Goal: Information Seeking & Learning: Learn about a topic

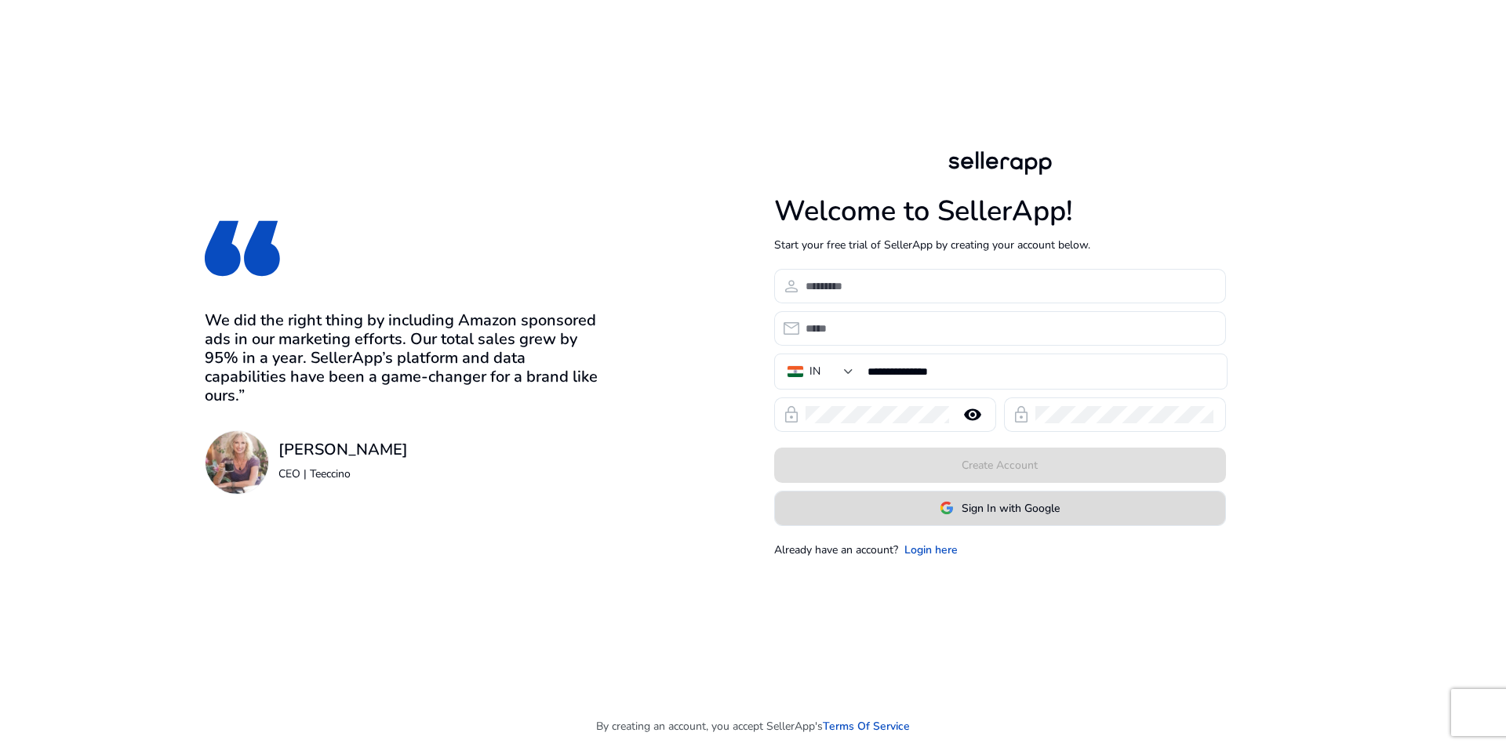
click at [1010, 516] on span "Sign In with Google" at bounding box center [1011, 508] width 98 height 16
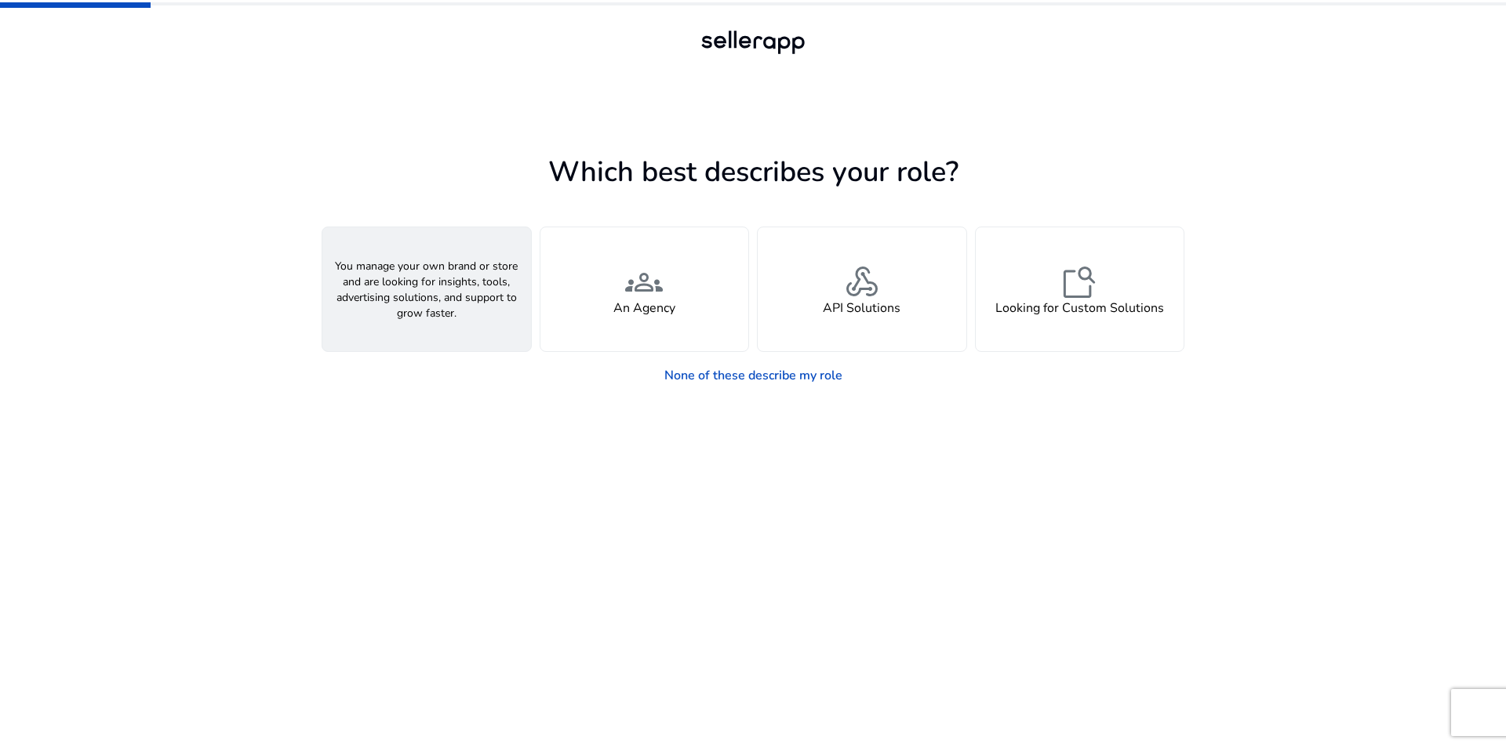
click at [474, 325] on div "person A Seller" at bounding box center [426, 289] width 209 height 124
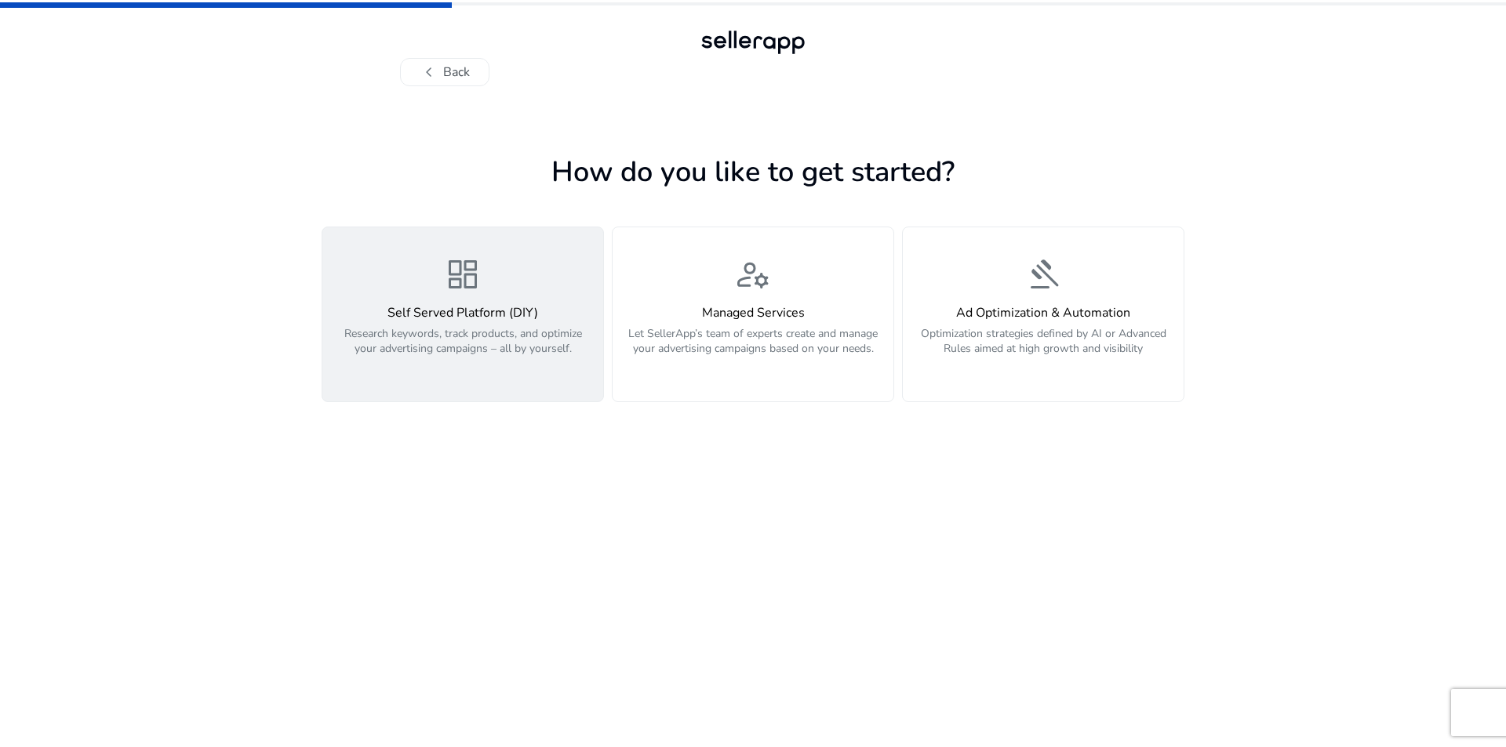
click at [482, 352] on p "Research keywords, track products, and optimize your advertising campaigns – al…" at bounding box center [463, 349] width 262 height 47
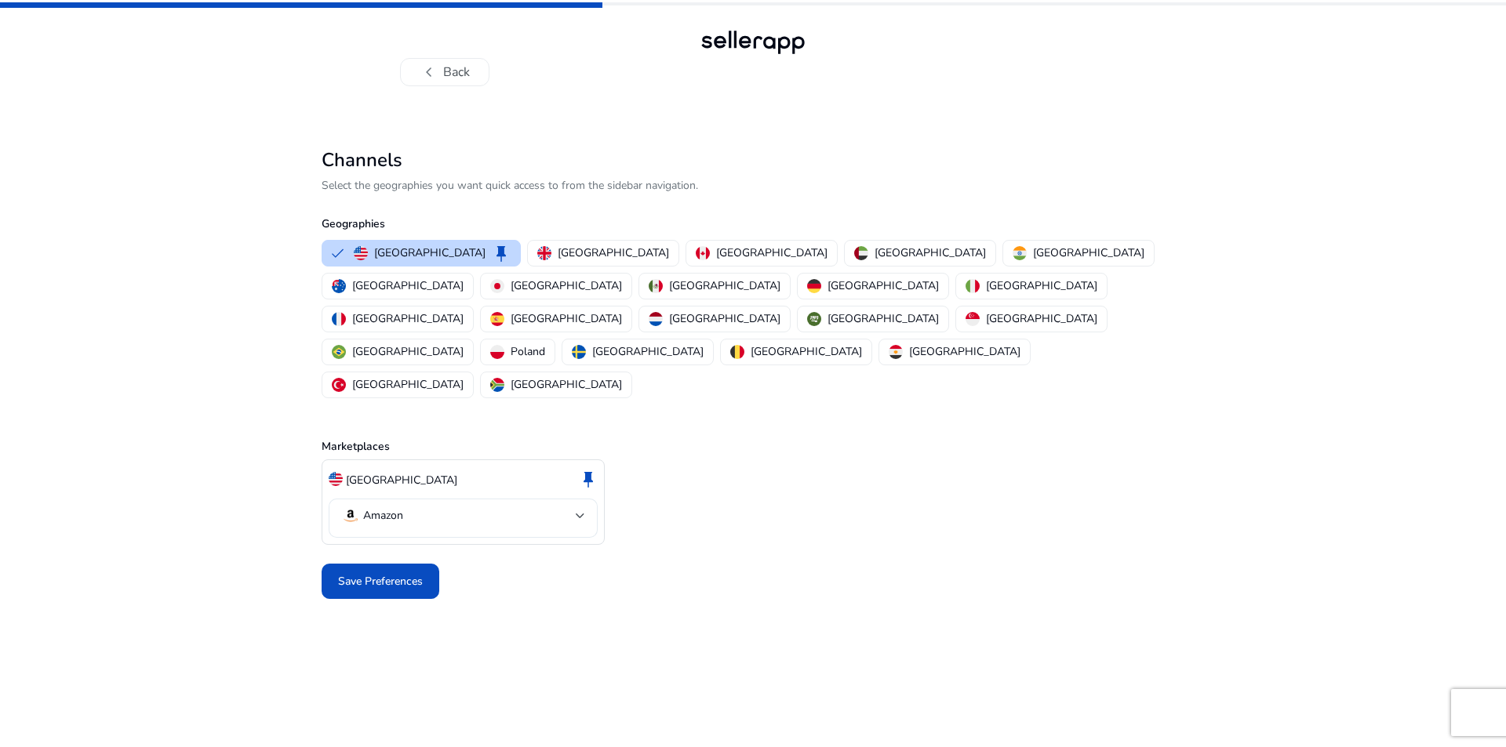
click at [583, 513] on div at bounding box center [580, 516] width 9 height 6
click at [584, 448] on div at bounding box center [753, 373] width 1506 height 747
click at [497, 467] on div "United States keep" at bounding box center [463, 480] width 269 height 27
click at [395, 472] on p "[GEOGRAPHIC_DATA]" at bounding box center [401, 480] width 111 height 16
click at [1033, 250] on p "[GEOGRAPHIC_DATA]" at bounding box center [1088, 253] width 111 height 16
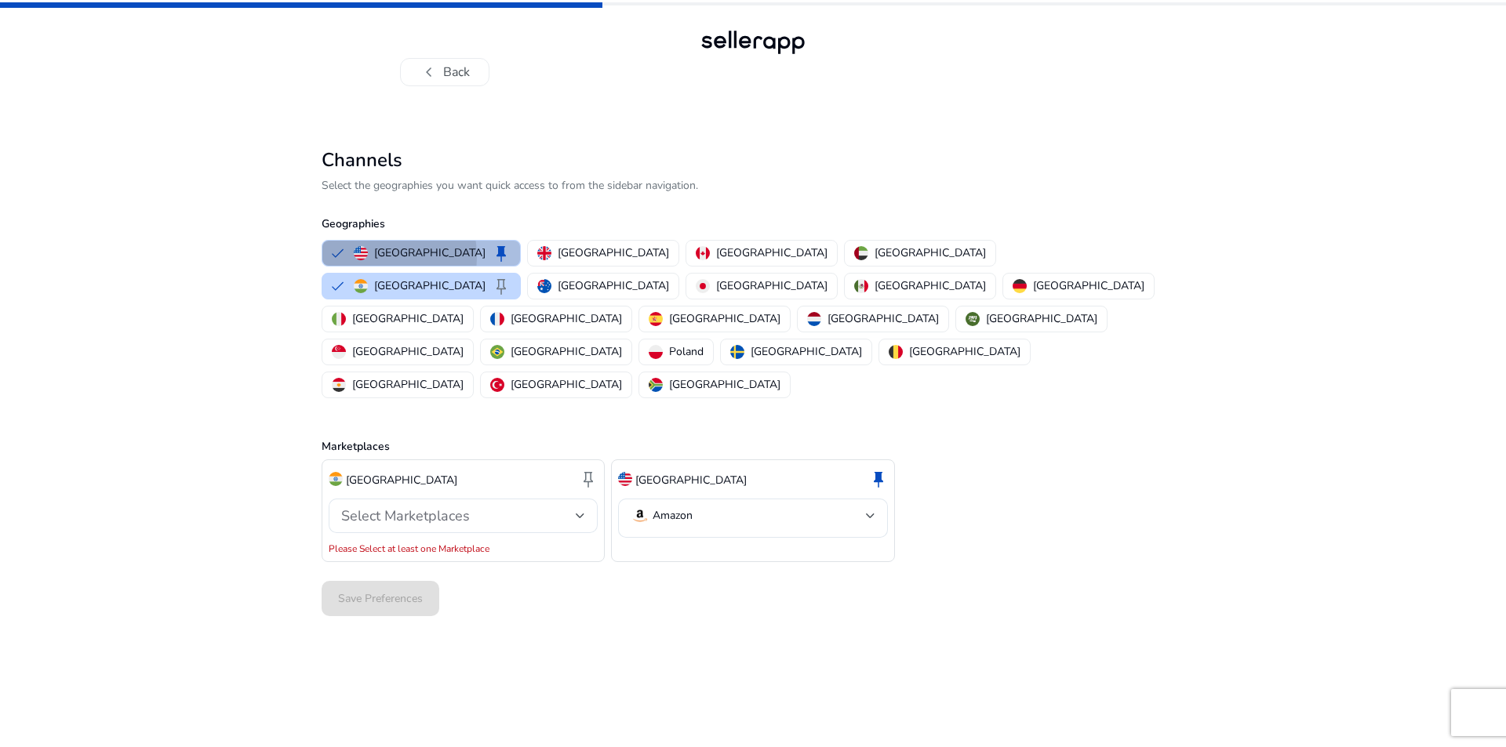
click at [342, 258] on button "United States keep" at bounding box center [421, 253] width 198 height 25
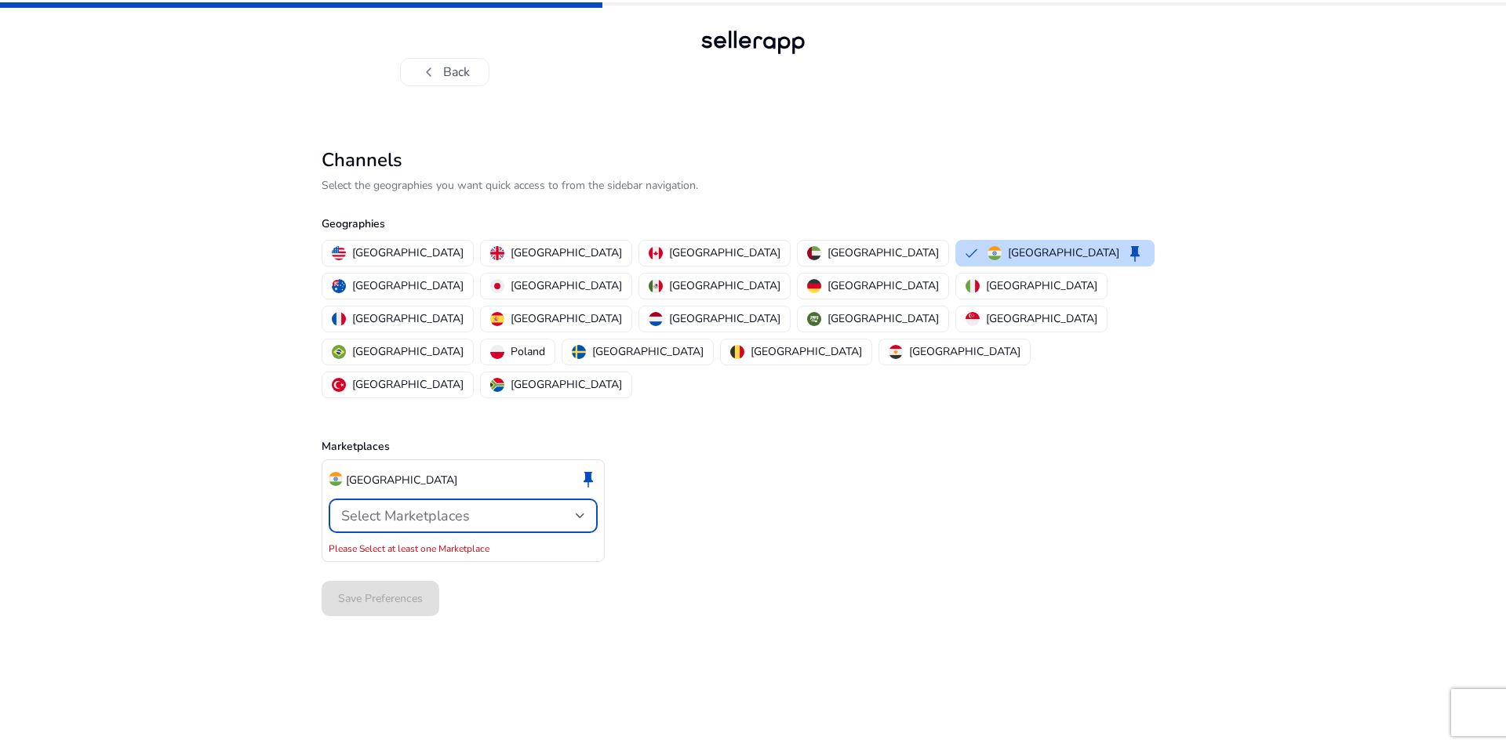
click at [581, 513] on div at bounding box center [580, 516] width 9 height 6
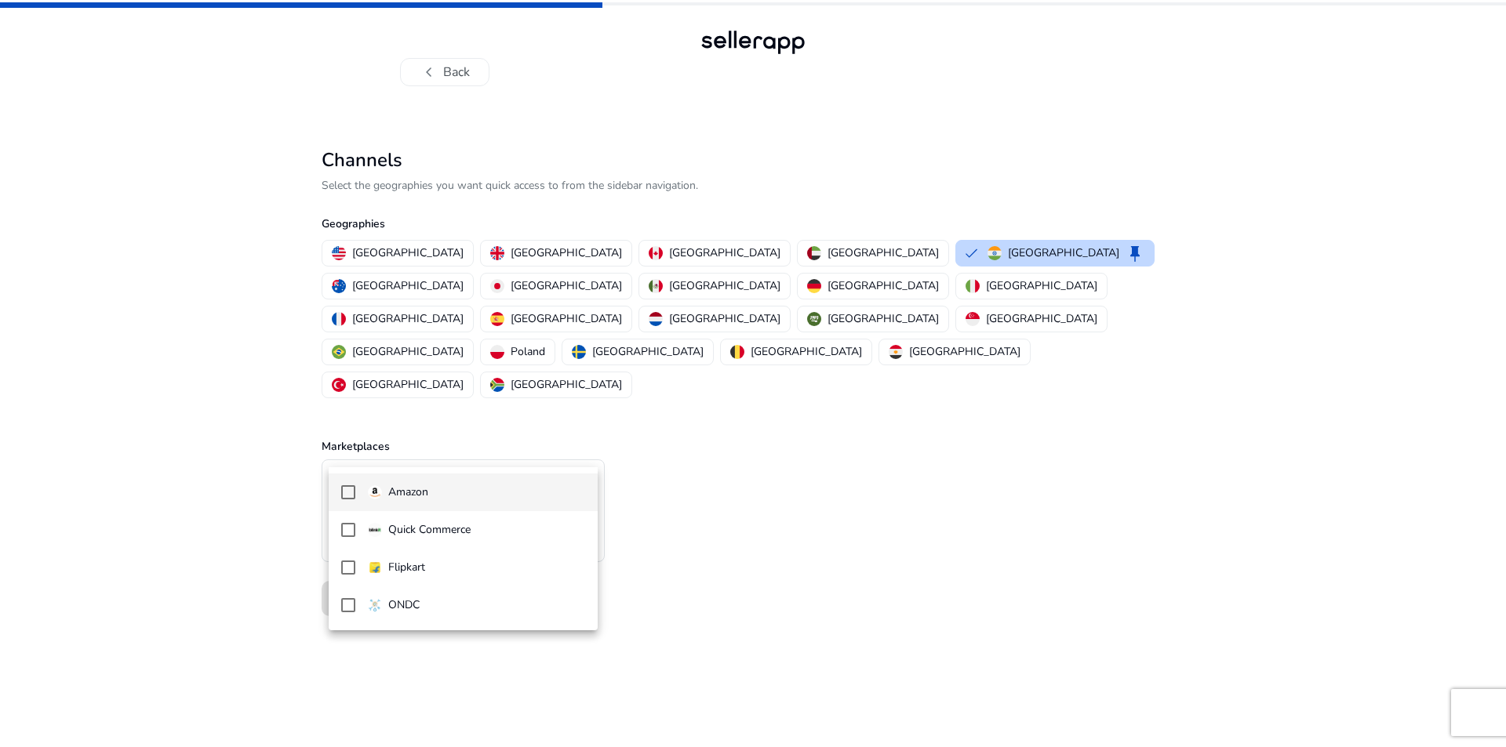
click at [347, 492] on mat-pseudo-checkbox at bounding box center [348, 493] width 14 height 14
click at [730, 486] on div at bounding box center [753, 373] width 1506 height 747
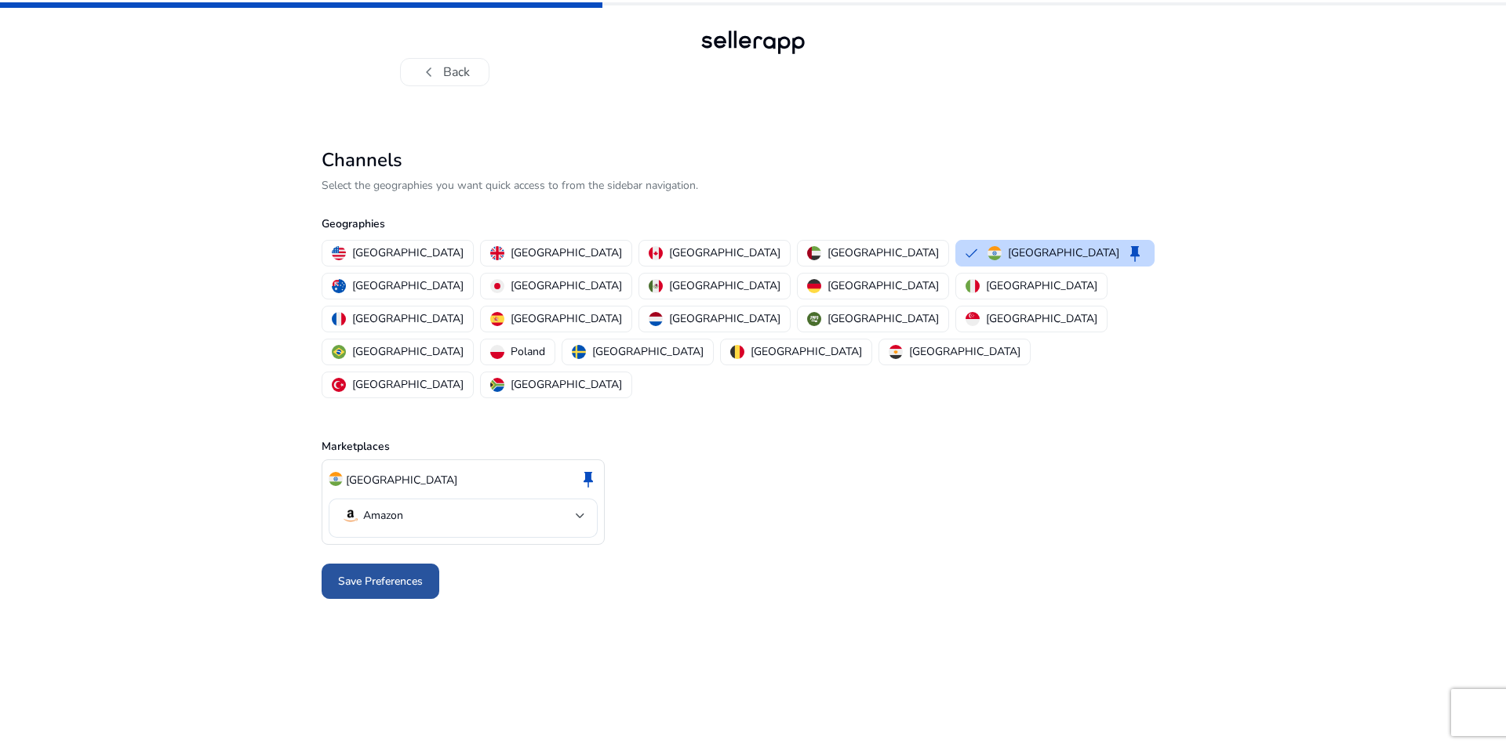
click at [377, 573] on span "Save Preferences" at bounding box center [380, 581] width 85 height 16
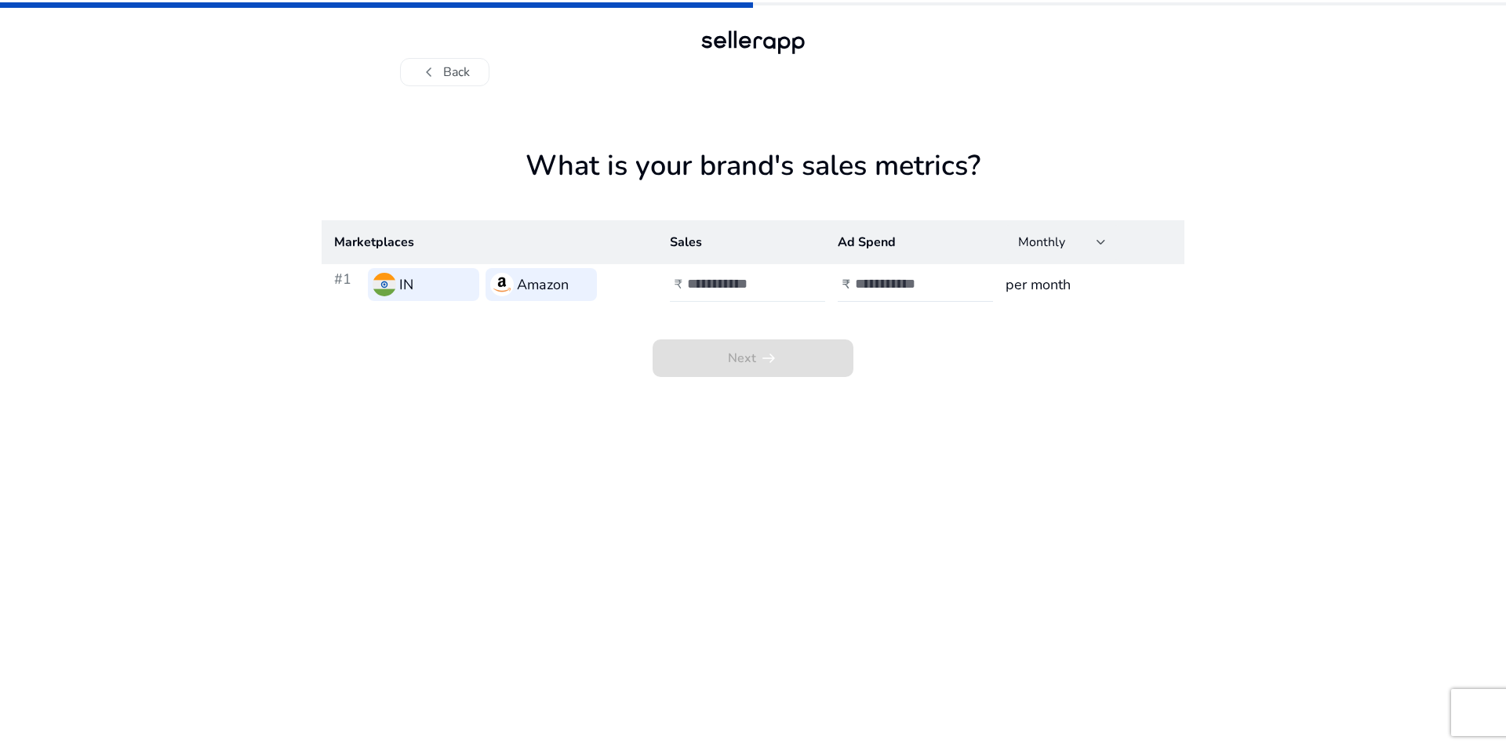
click at [716, 289] on input "number" at bounding box center [740, 283] width 106 height 17
type input "****"
click at [894, 282] on input "number" at bounding box center [908, 283] width 106 height 17
type input "*"
type input "****"
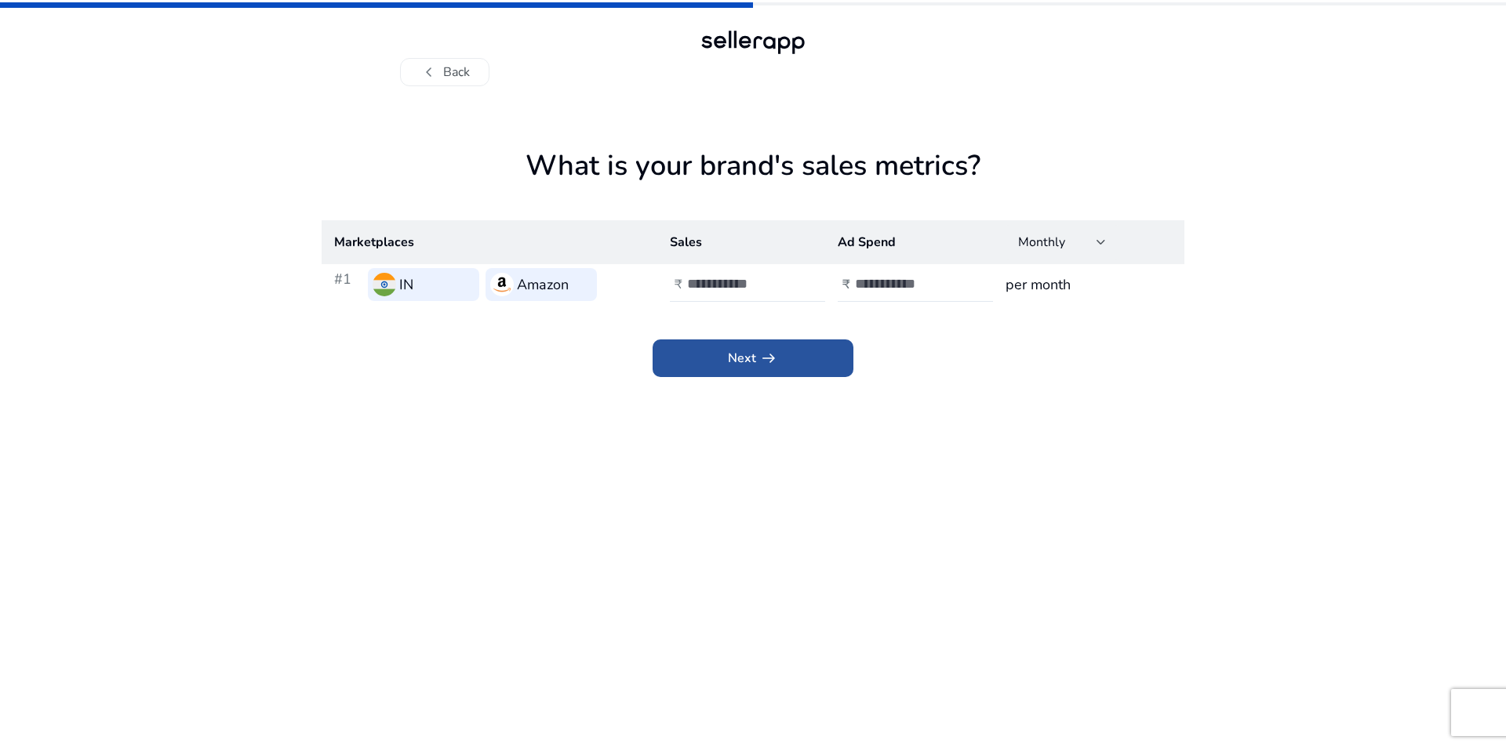
click at [777, 358] on span "arrow_right_alt" at bounding box center [768, 358] width 19 height 19
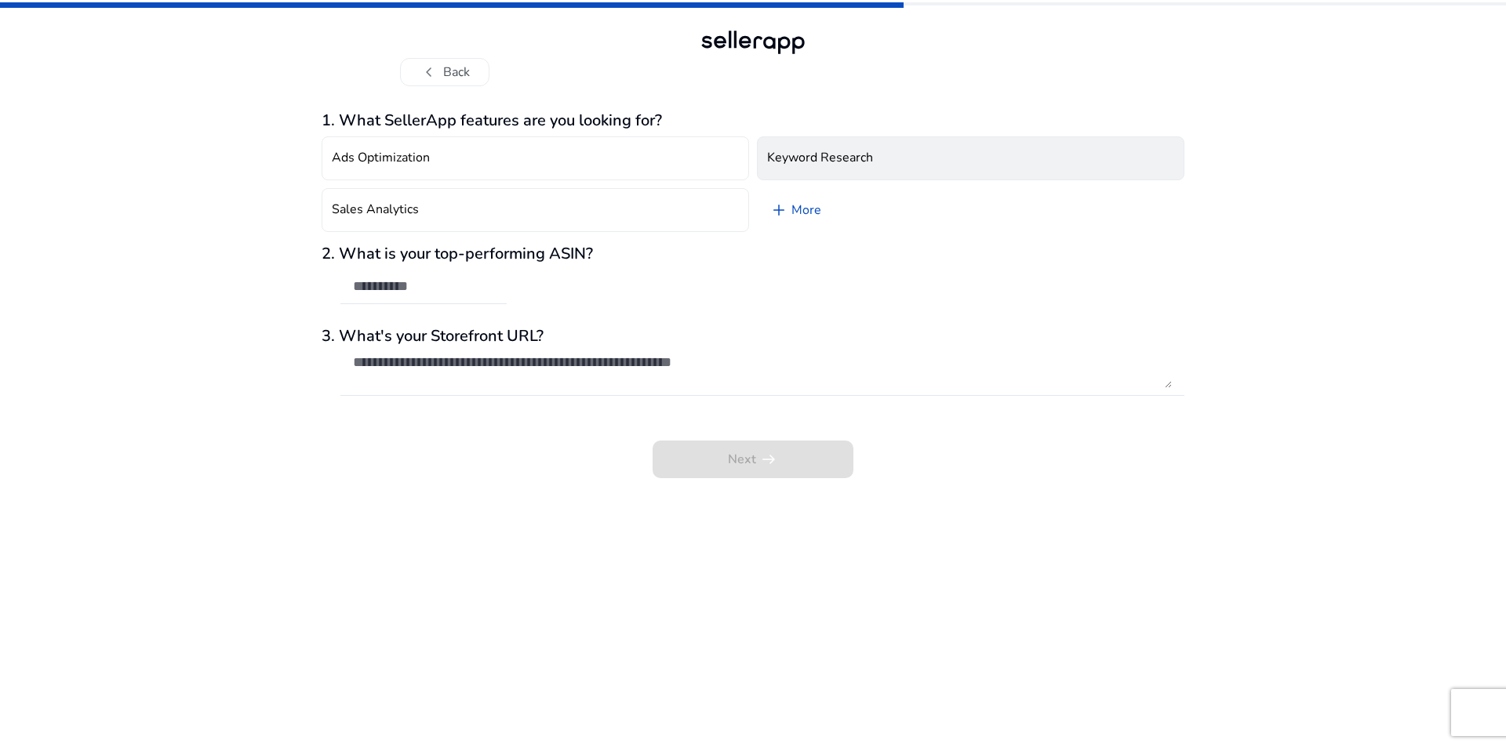
click at [852, 163] on h4 "Keyword Research" at bounding box center [820, 158] width 106 height 15
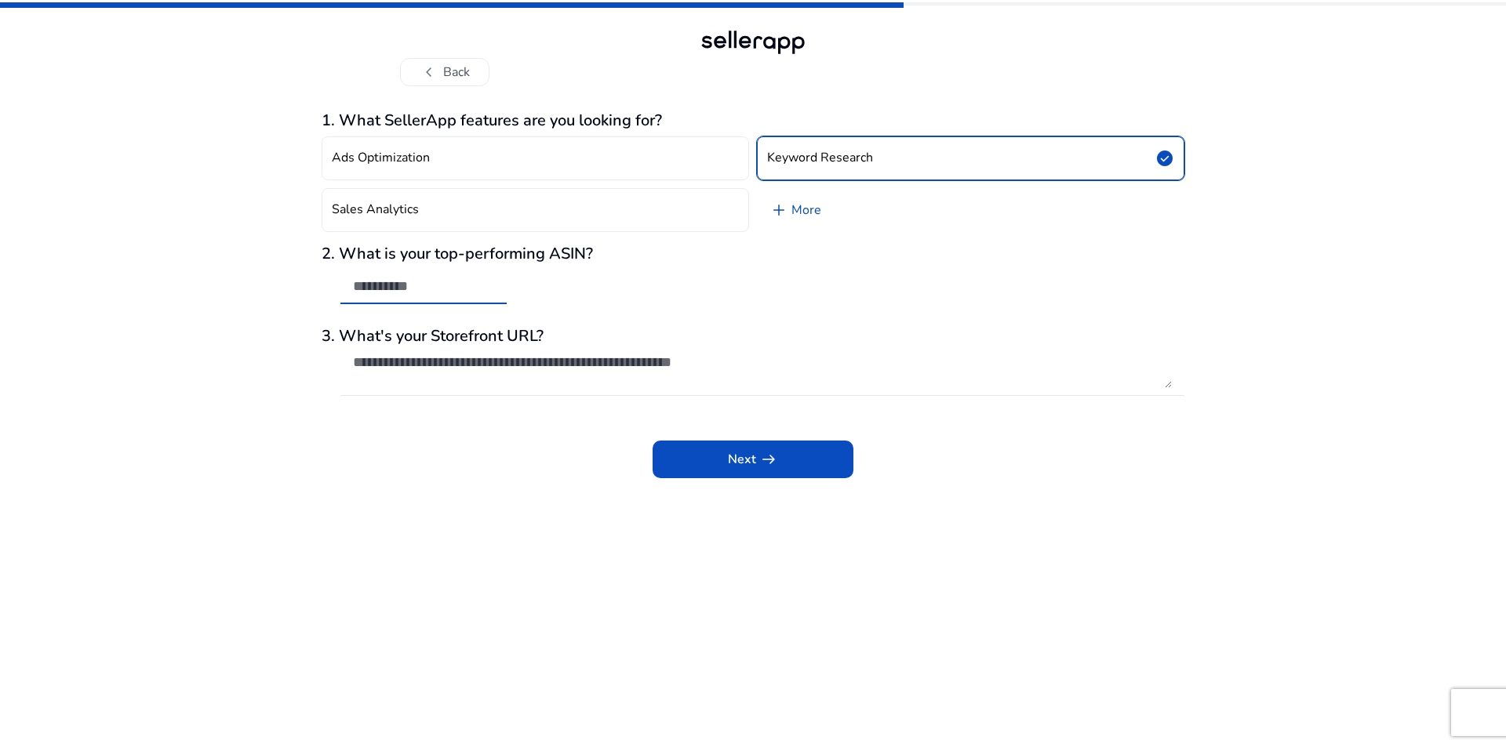
click at [415, 293] on input "text" at bounding box center [423, 286] width 141 height 17
click at [761, 460] on span "arrow_right_alt" at bounding box center [768, 459] width 19 height 19
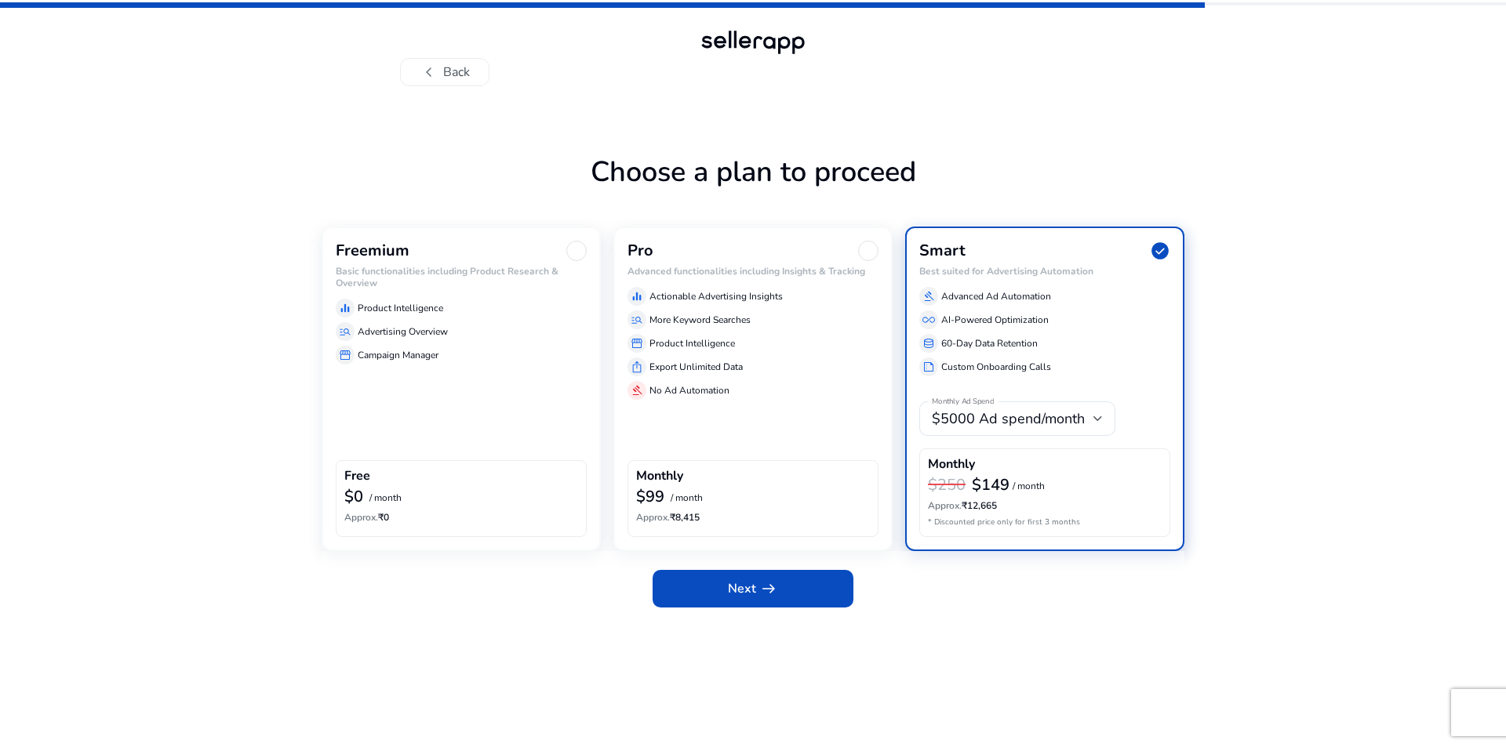
click at [466, 386] on div "Freemium Basic functionalities including Product Research & Overview equalizer …" at bounding box center [461, 389] width 279 height 324
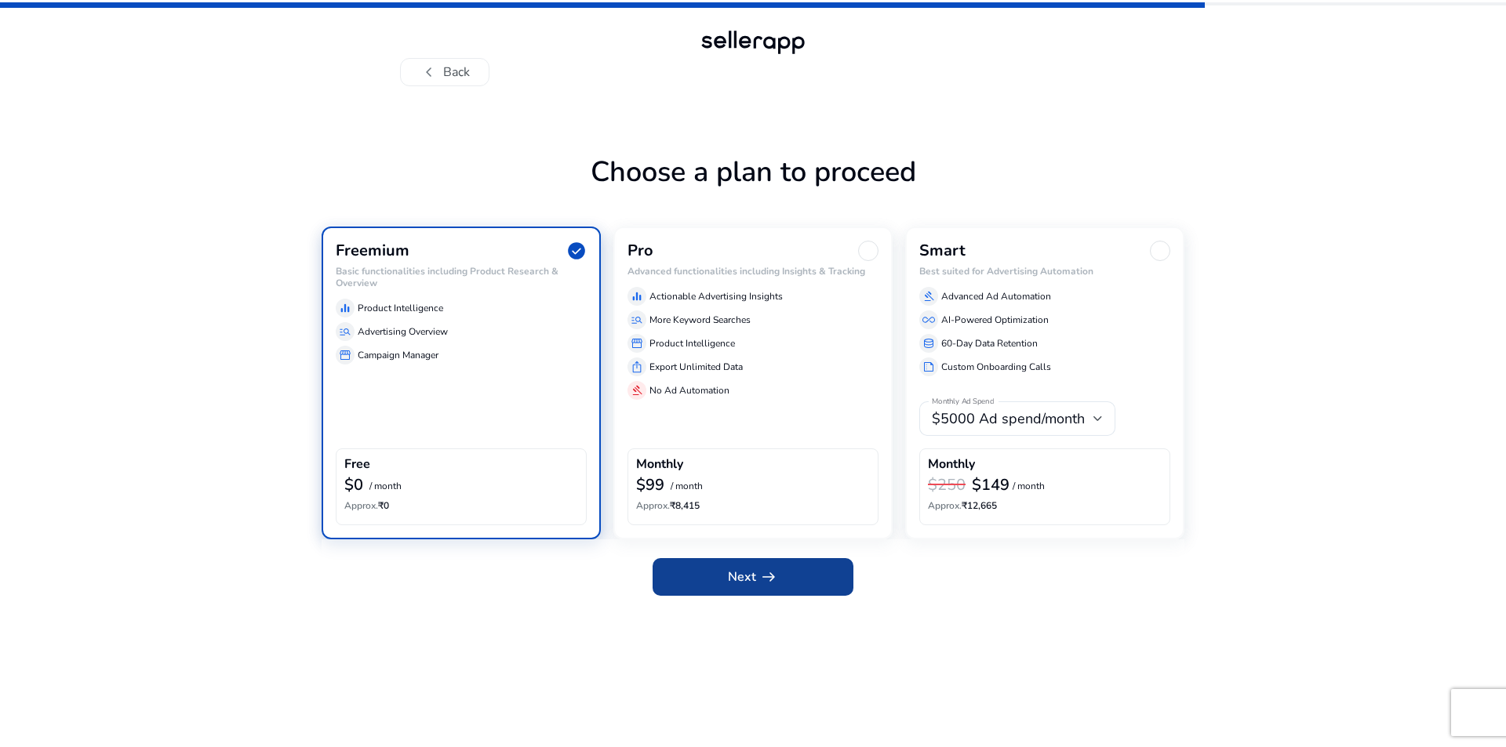
click at [760, 580] on span "arrow_right_alt" at bounding box center [768, 577] width 19 height 19
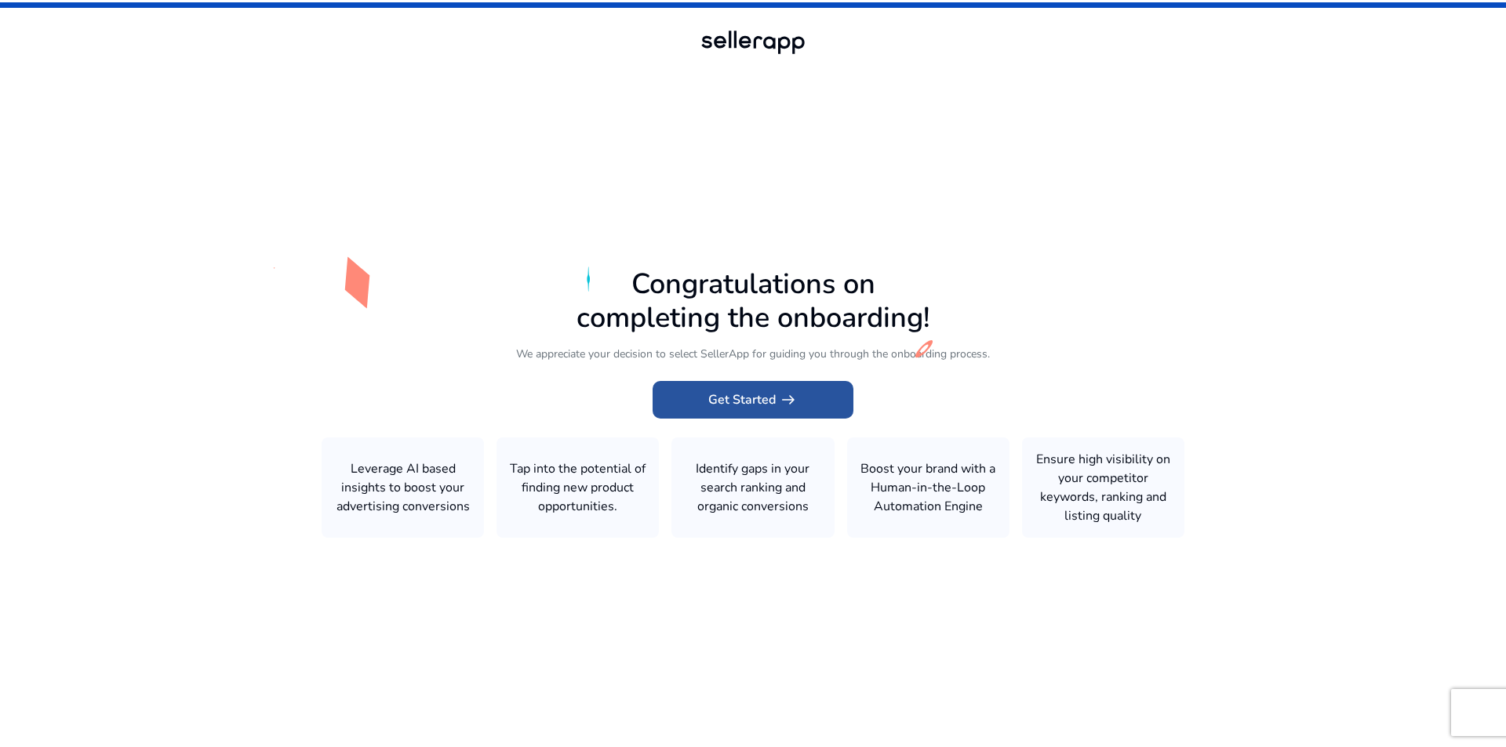
click at [738, 400] on span "Get Started arrow_right_alt" at bounding box center [752, 400] width 89 height 19
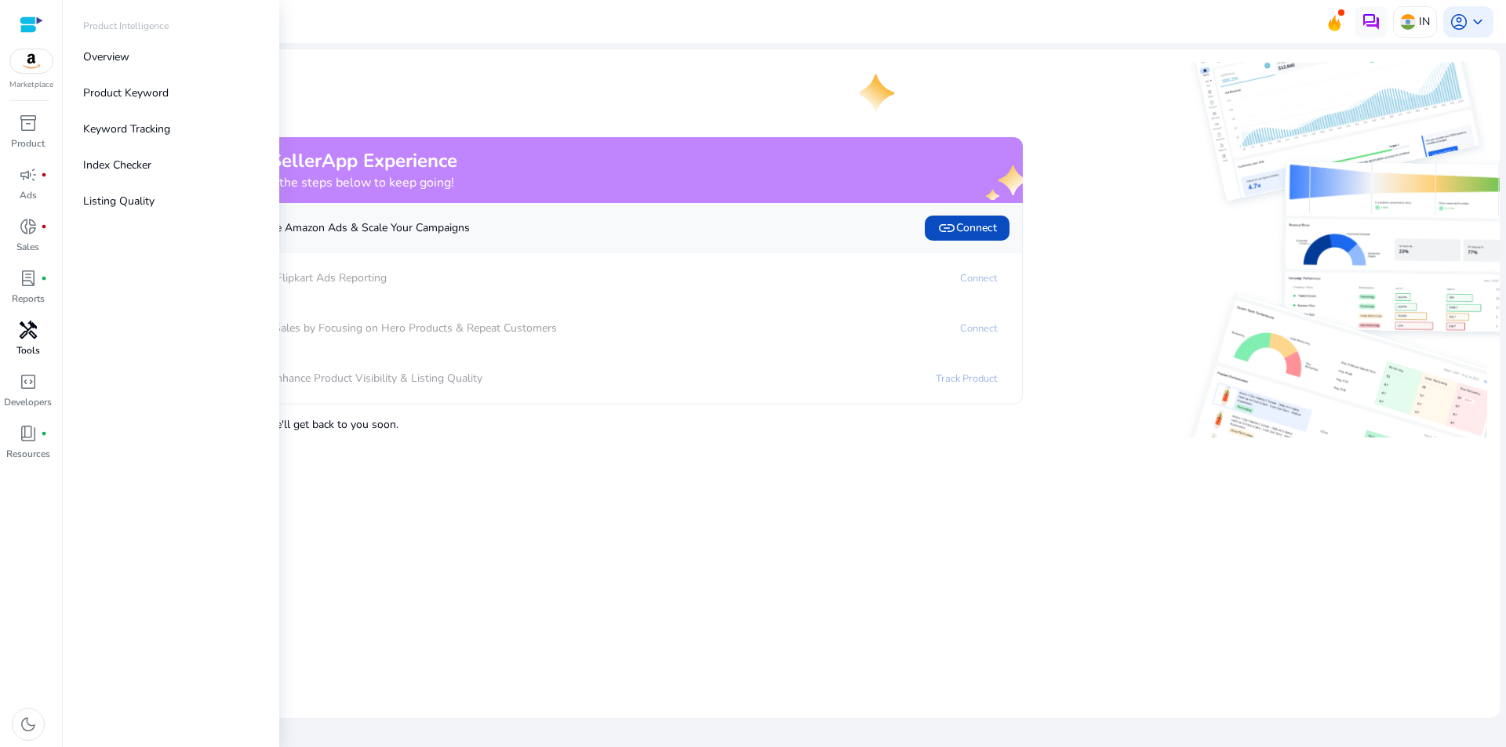
click at [27, 334] on span "handyman" at bounding box center [28, 330] width 19 height 19
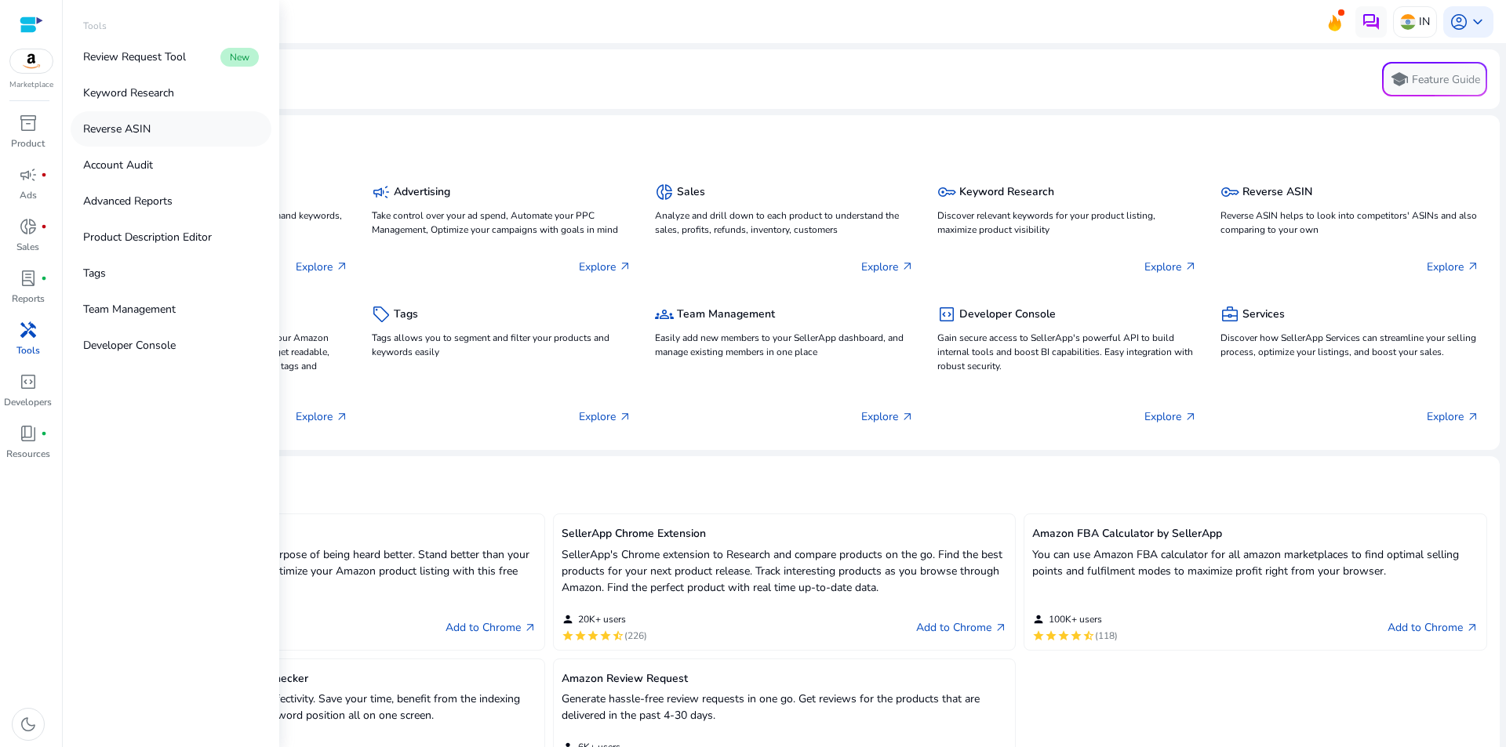
click at [147, 129] on p "Reverse ASIN" at bounding box center [116, 129] width 67 height 16
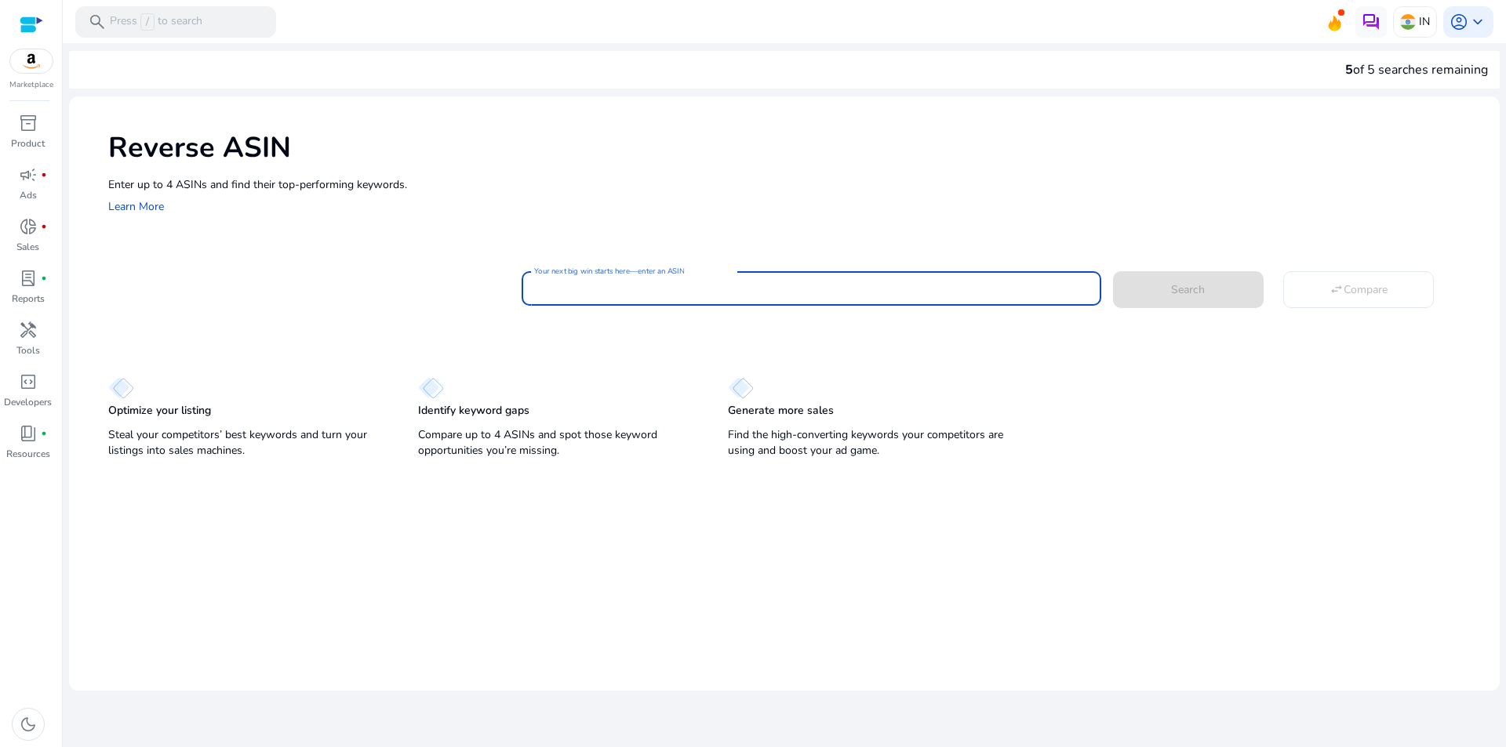
click at [578, 283] on input "Your next big win starts here—enter an ASIN" at bounding box center [811, 288] width 554 height 17
paste input "**********"
type input "**********"
click at [627, 282] on input "Your next big win starts here—enter an ASIN" at bounding box center [811, 288] width 554 height 17
paste input "**********"
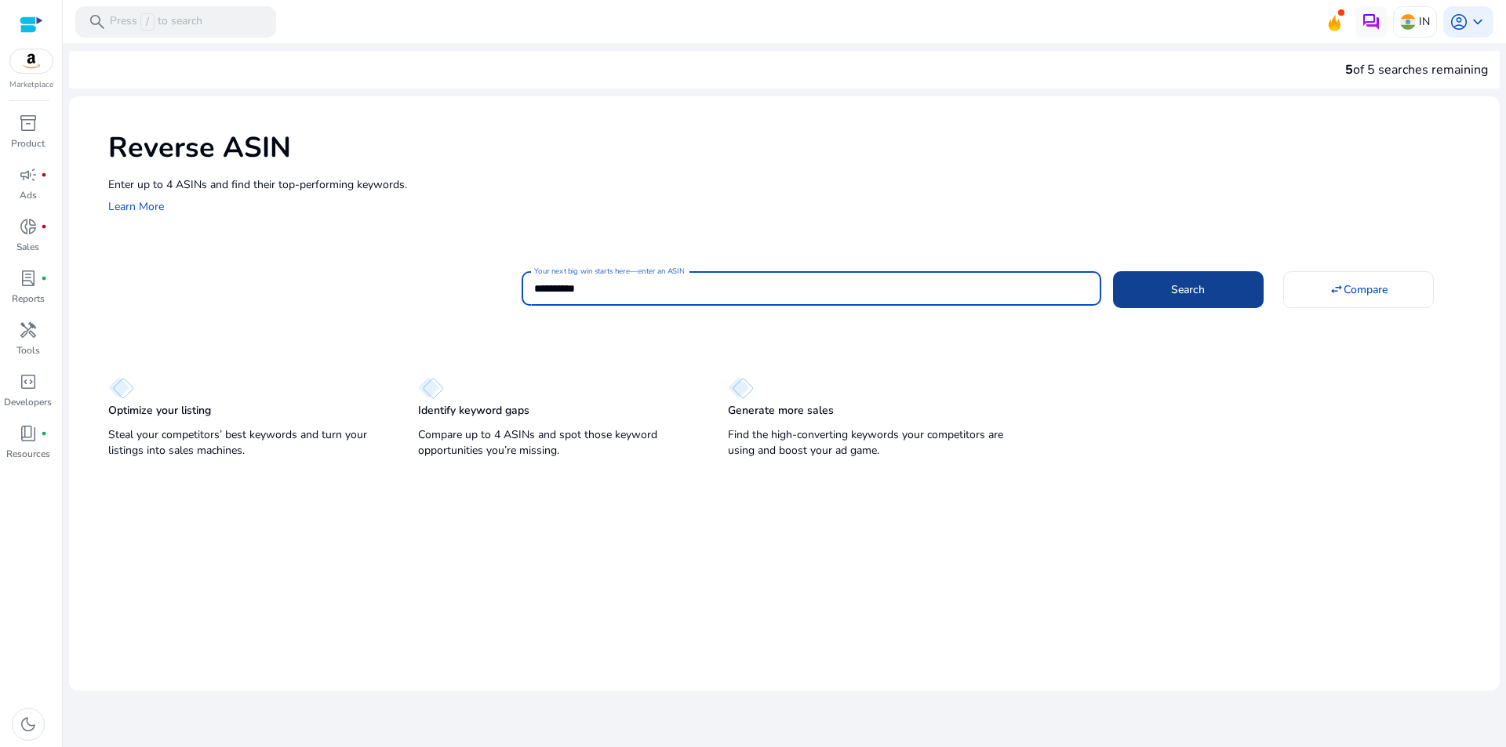
type input "**********"
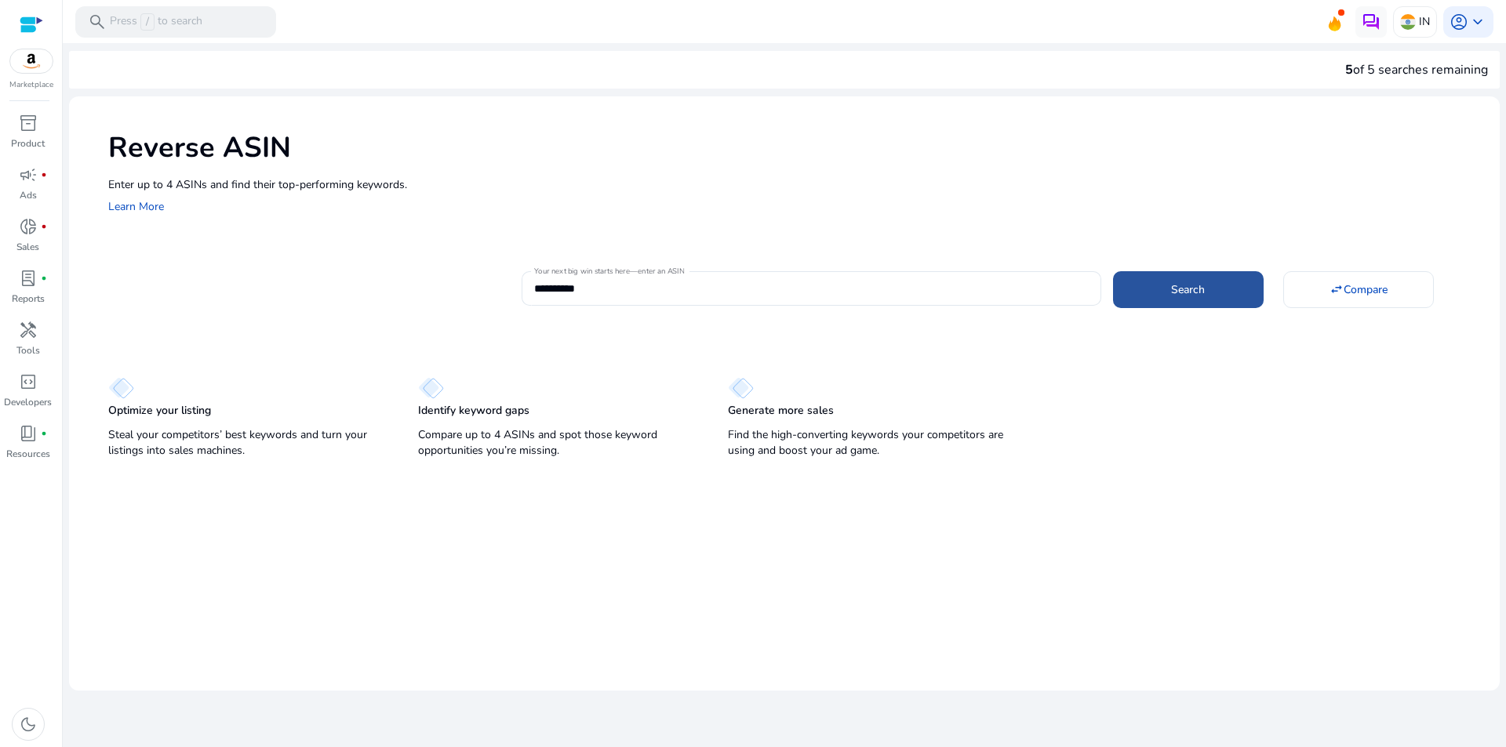
click at [1189, 278] on button "Search" at bounding box center [1188, 289] width 151 height 36
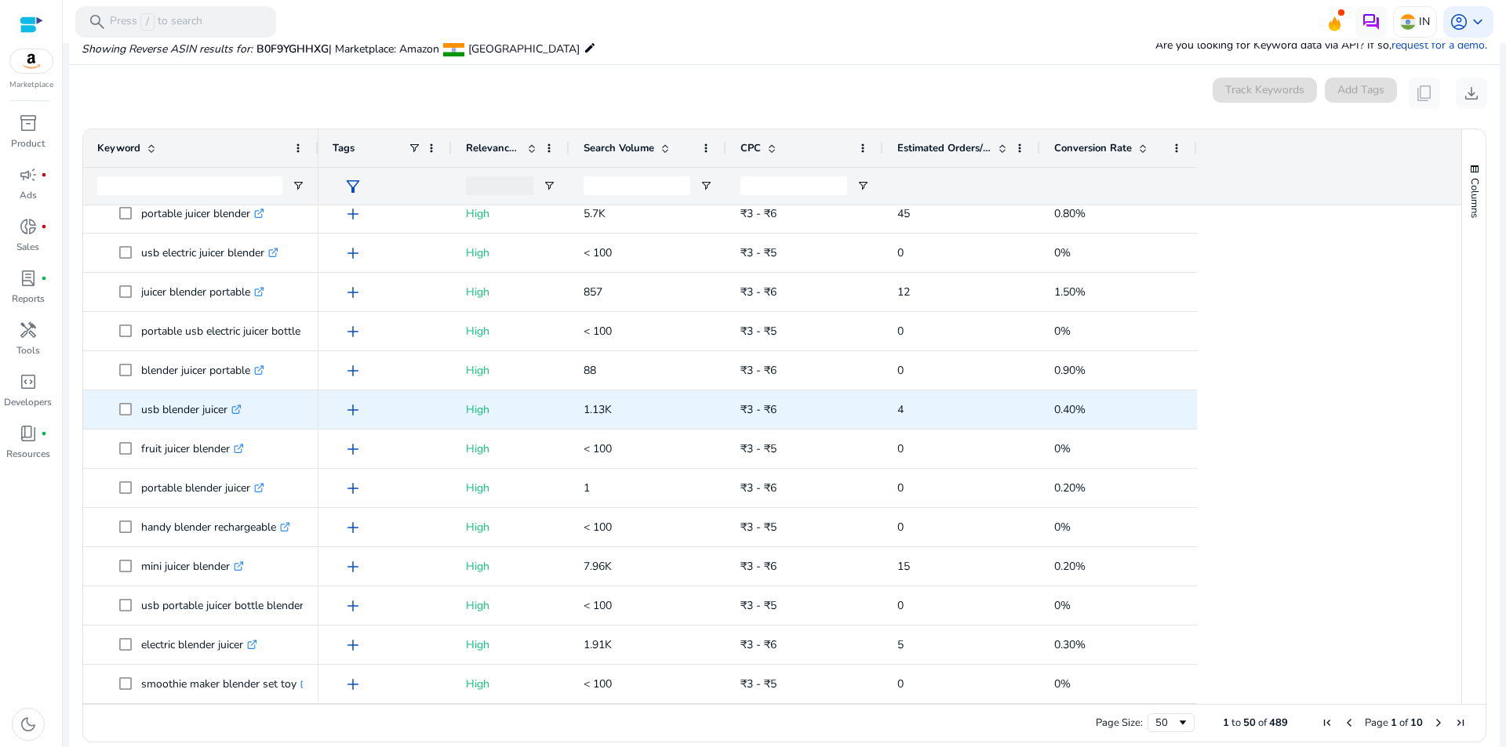
scroll to position [1462, 0]
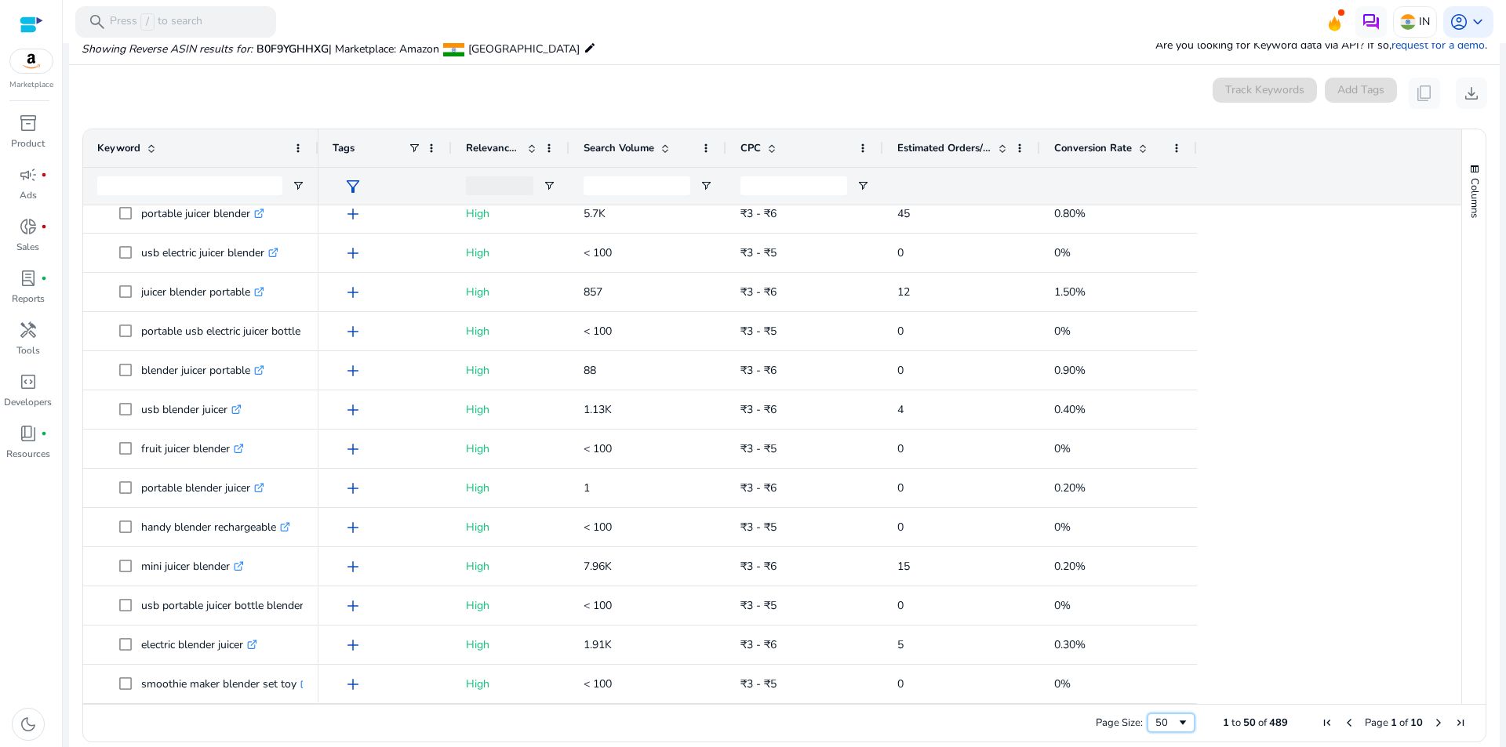
click at [1178, 723] on span "Page Size" at bounding box center [1183, 723] width 13 height 13
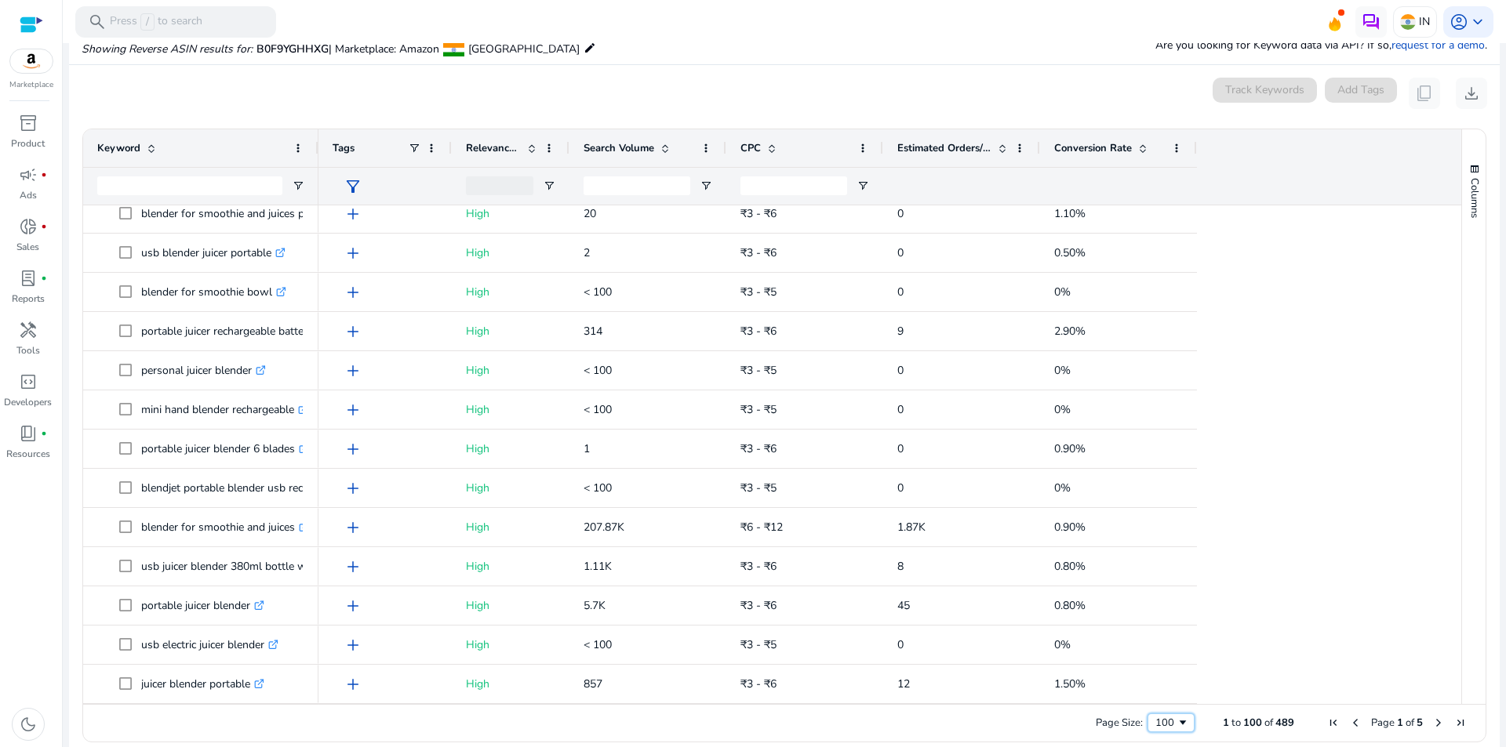
scroll to position [0, 0]
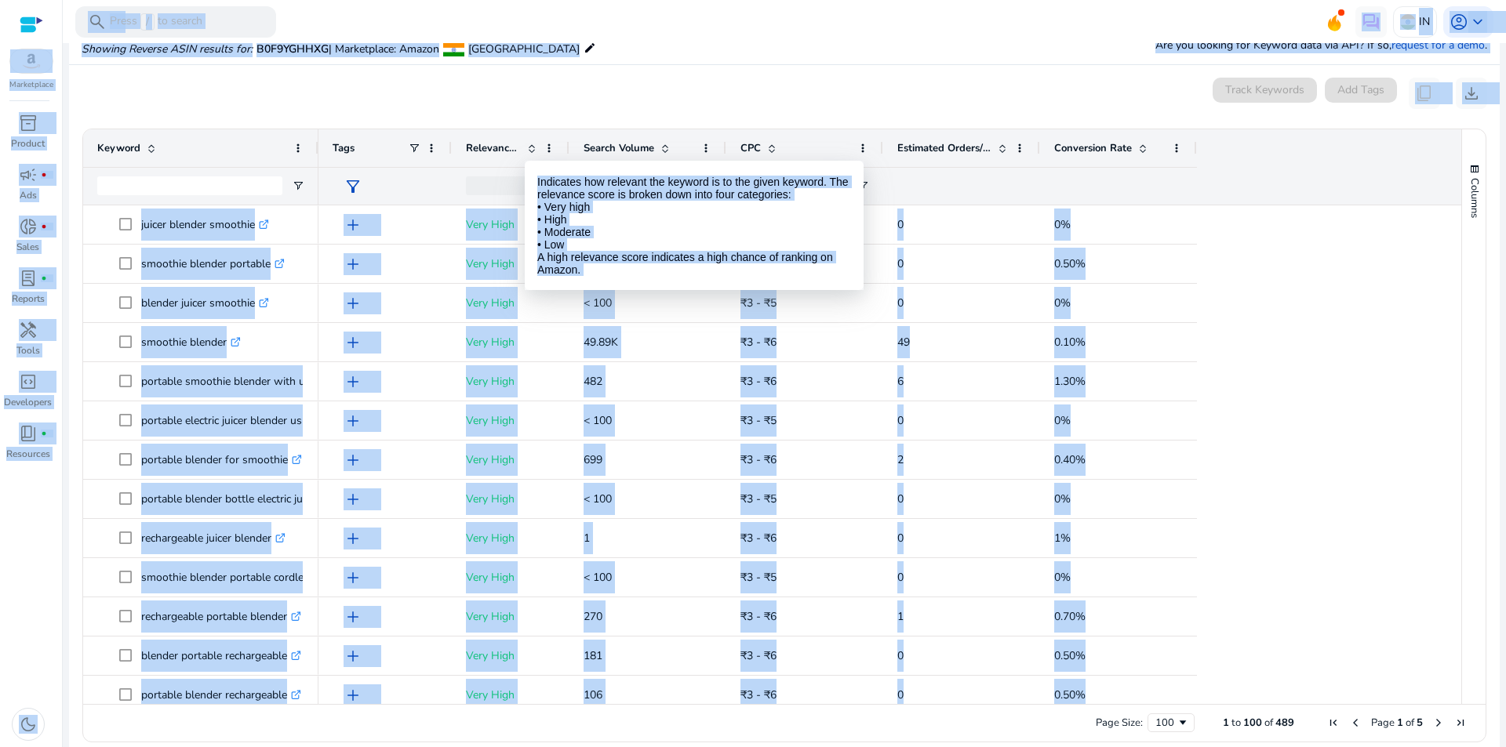
click at [528, 147] on span at bounding box center [532, 148] width 13 height 13
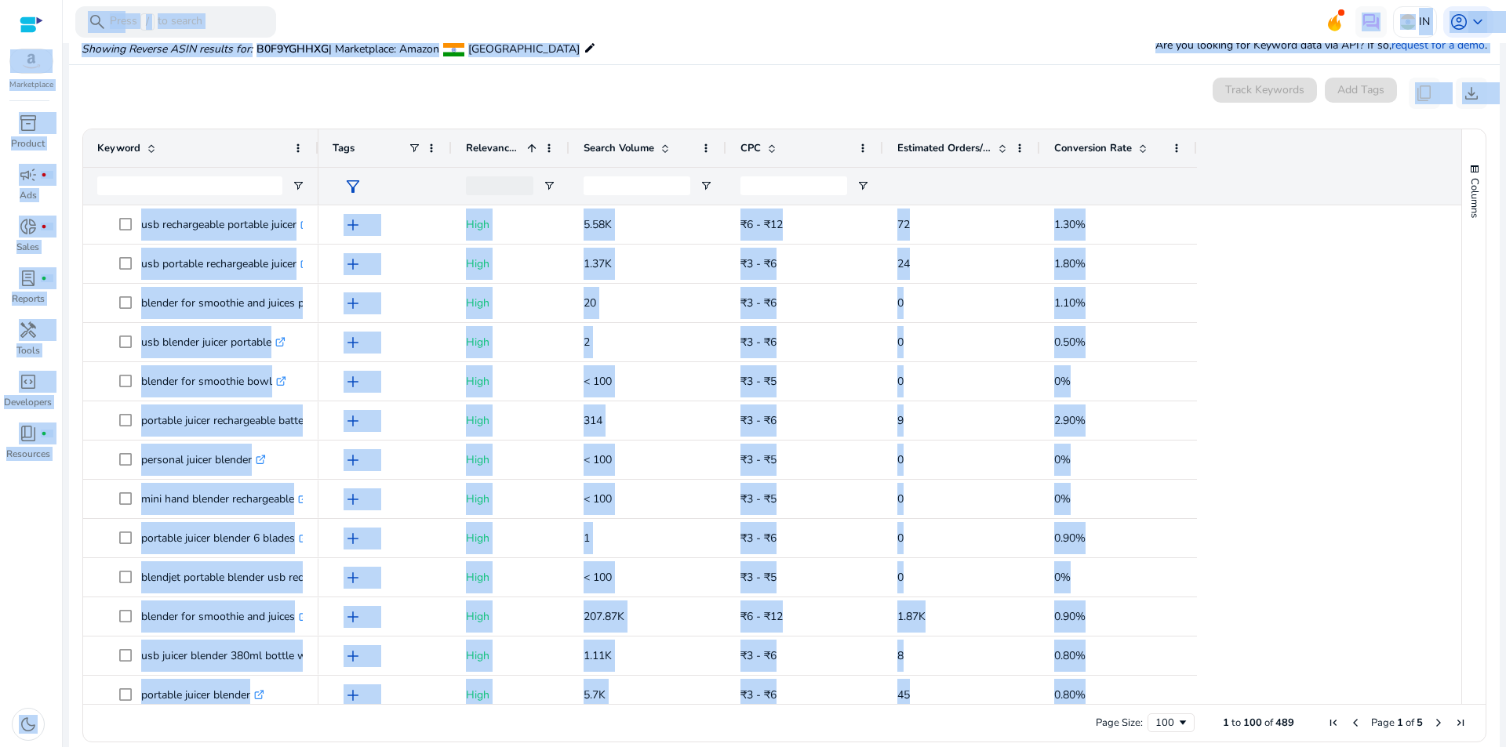
click at [1001, 146] on span at bounding box center [1002, 148] width 13 height 13
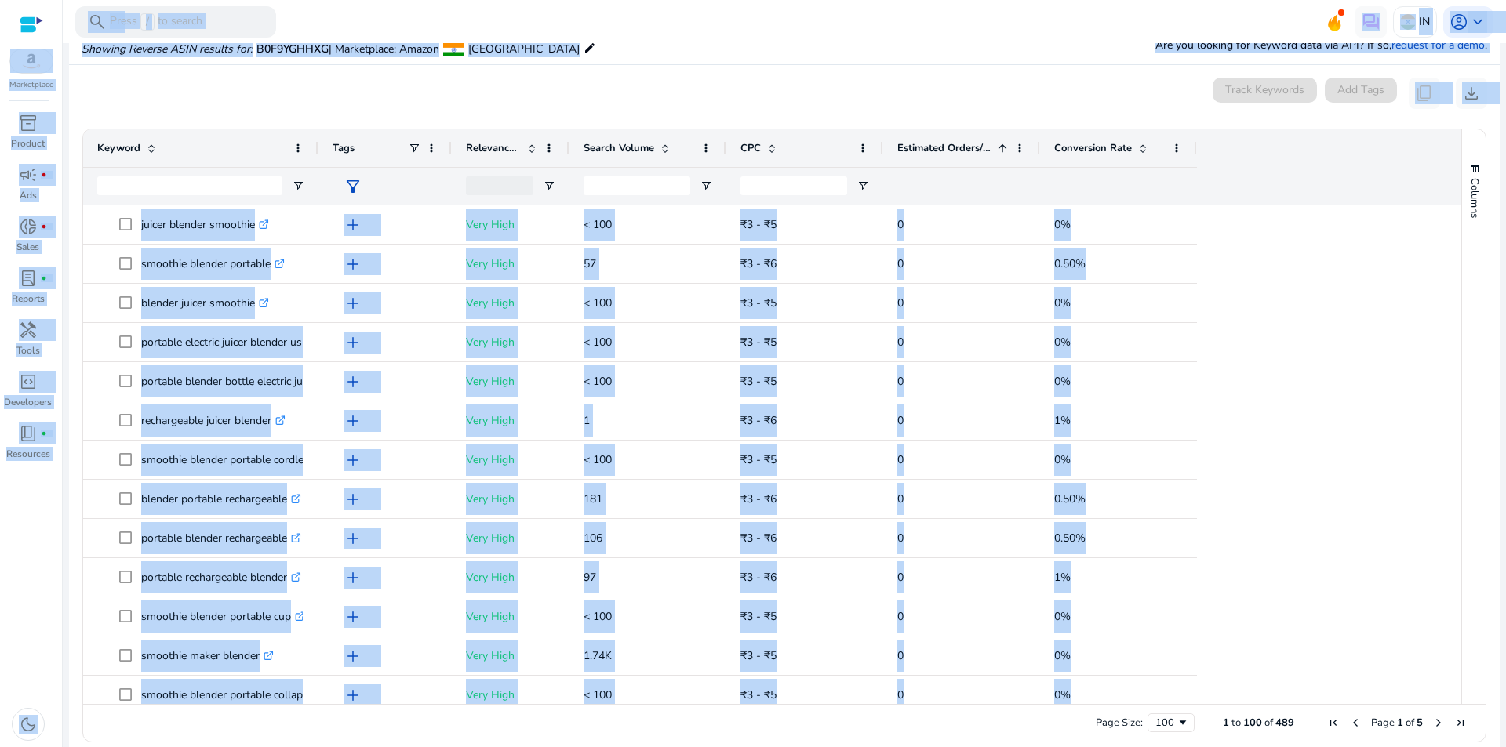
click at [1001, 146] on span at bounding box center [1002, 148] width 13 height 13
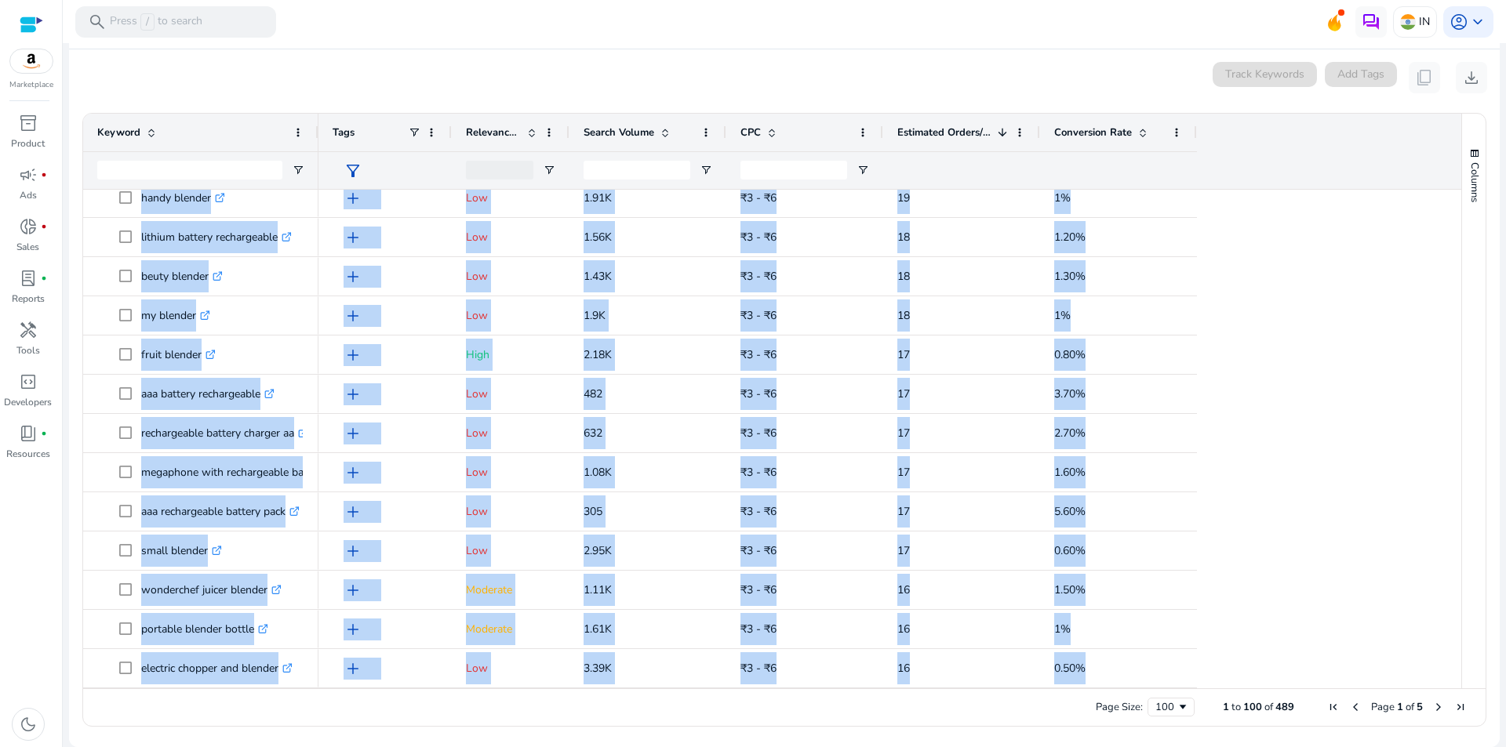
drag, startPoint x: 101, startPoint y: 381, endPoint x: 165, endPoint y: 774, distance: 398.1
click at [165, 747] on html "**********" at bounding box center [753, 373] width 1506 height 747
copy body "blender for smoothie and juices .st0{fill:#2c8af8} portable blender .st0{fill:#…"
click at [1432, 705] on span "Next Page" at bounding box center [1438, 707] width 13 height 13
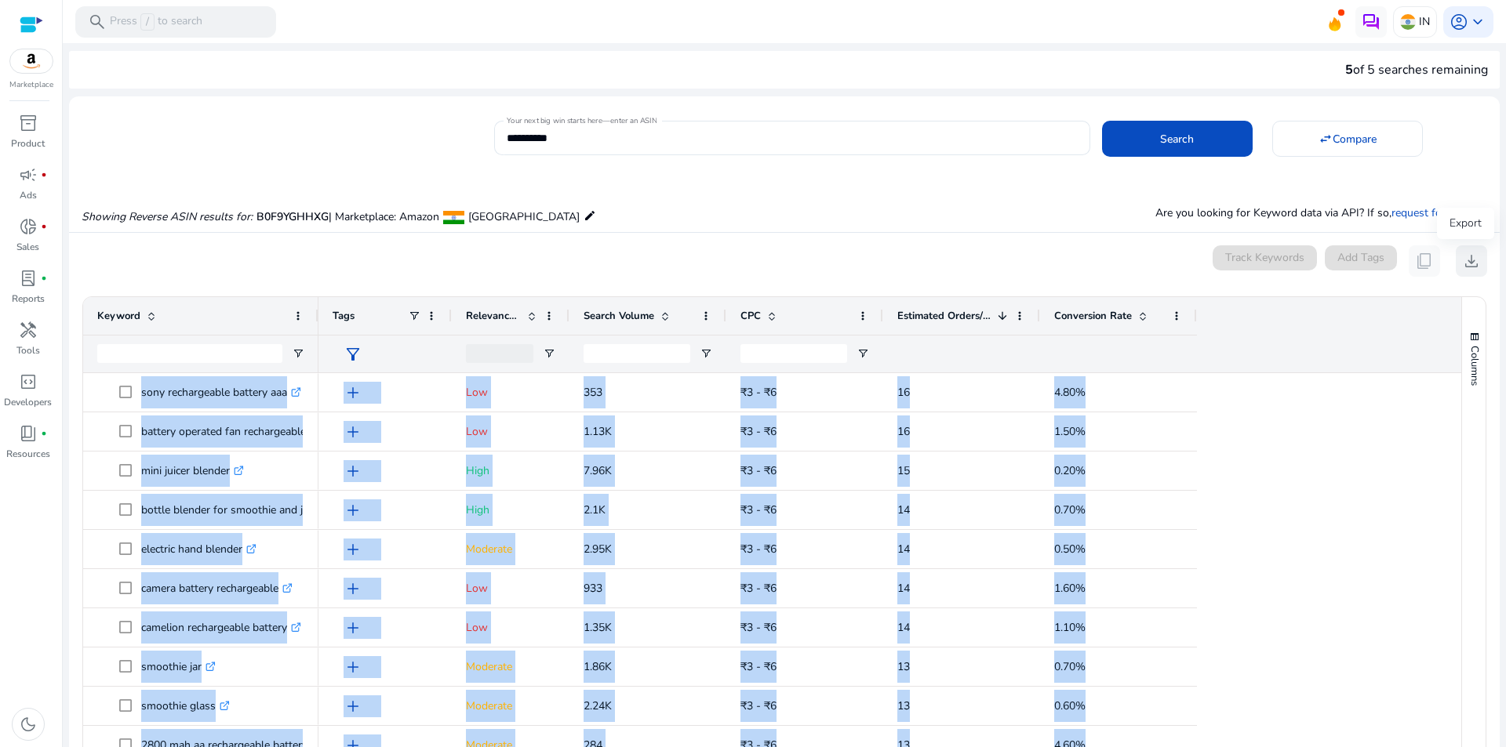
click at [1465, 263] on span "download" at bounding box center [1471, 261] width 19 height 19
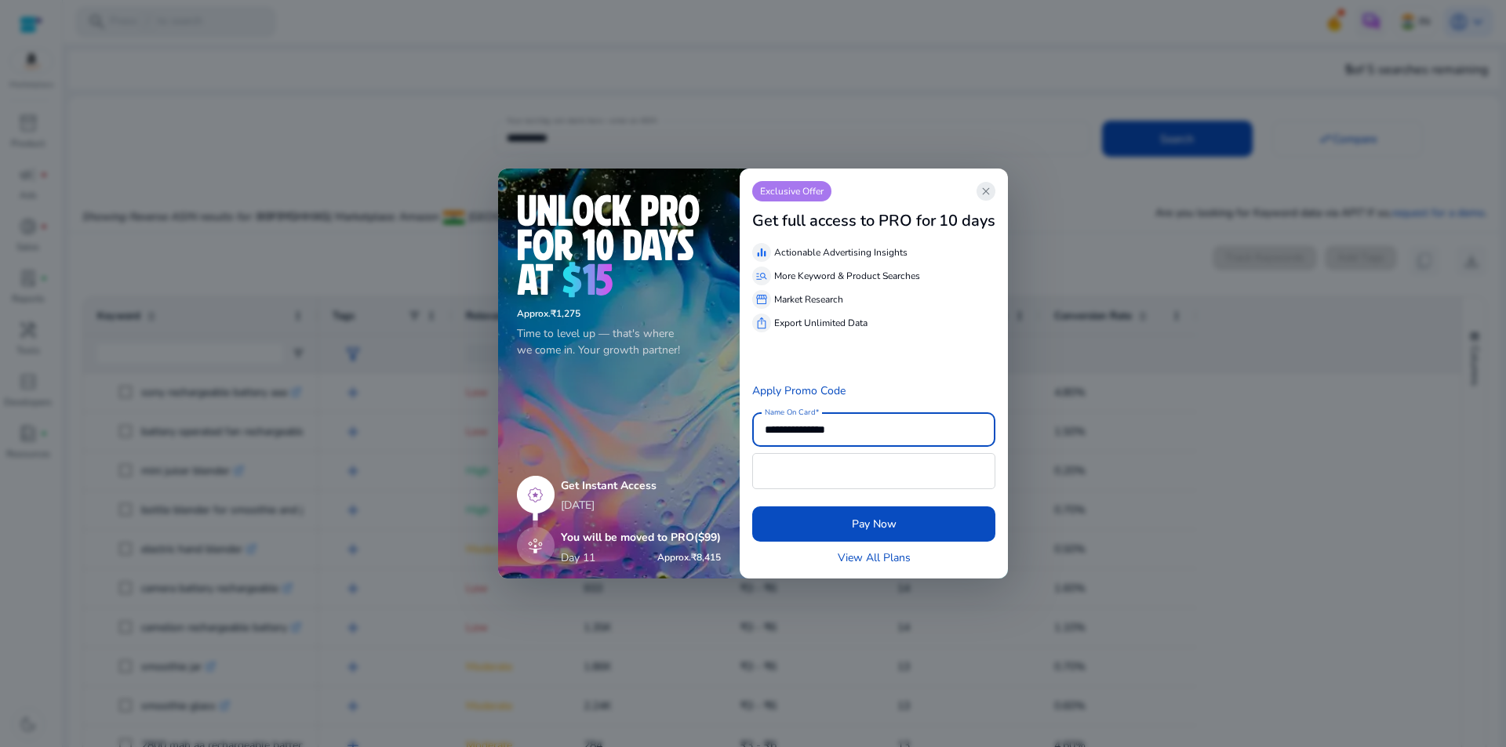
click at [980, 187] on app-icon "close" at bounding box center [985, 191] width 19 height 19
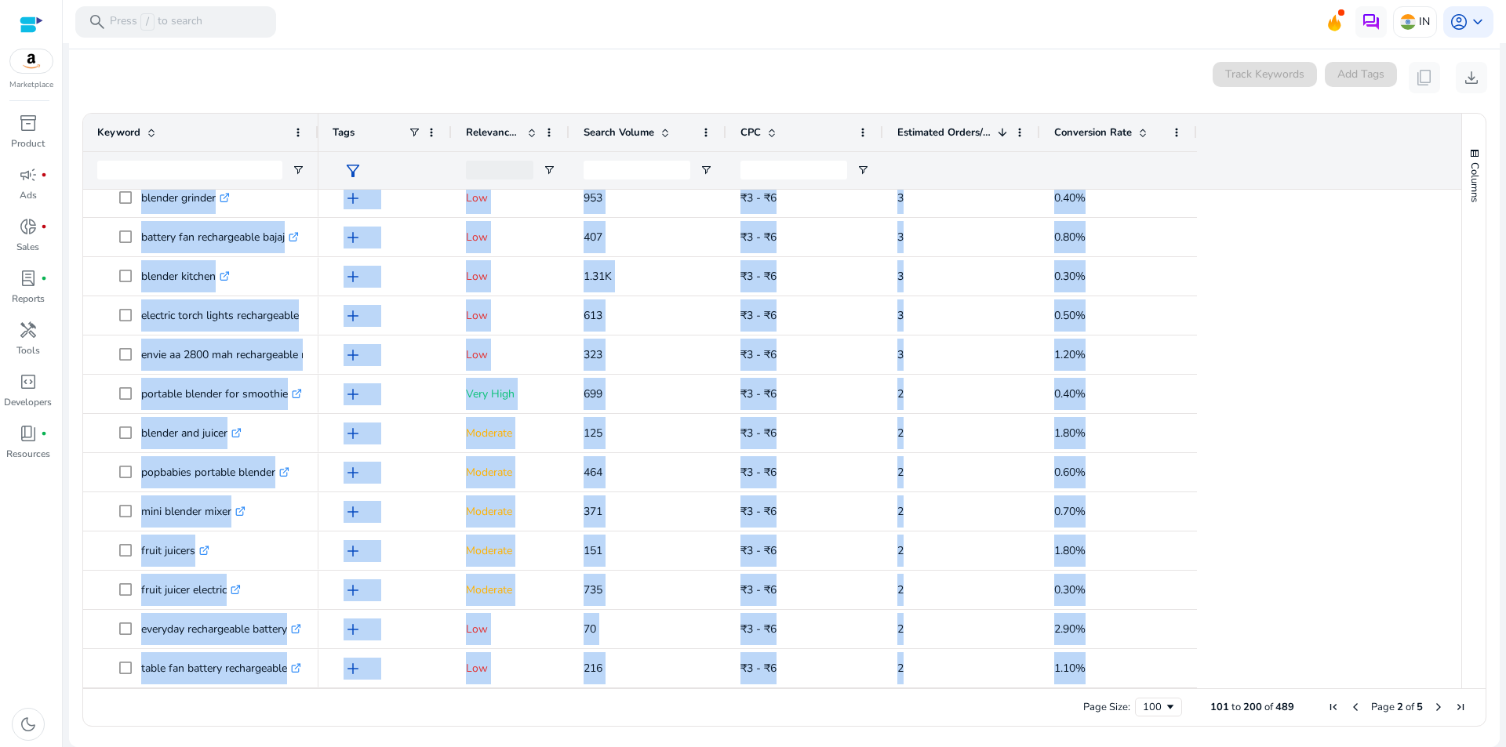
drag, startPoint x: 98, startPoint y: 389, endPoint x: 333, endPoint y: 778, distance: 454.2
click at [333, 747] on html "**********" at bounding box center [753, 373] width 1506 height 747
copy body "sony rechargeable battery aaa .st0{fill:#2c8af8} battery operated fan rechargea…"
click at [1435, 709] on span "Next Page" at bounding box center [1438, 707] width 13 height 13
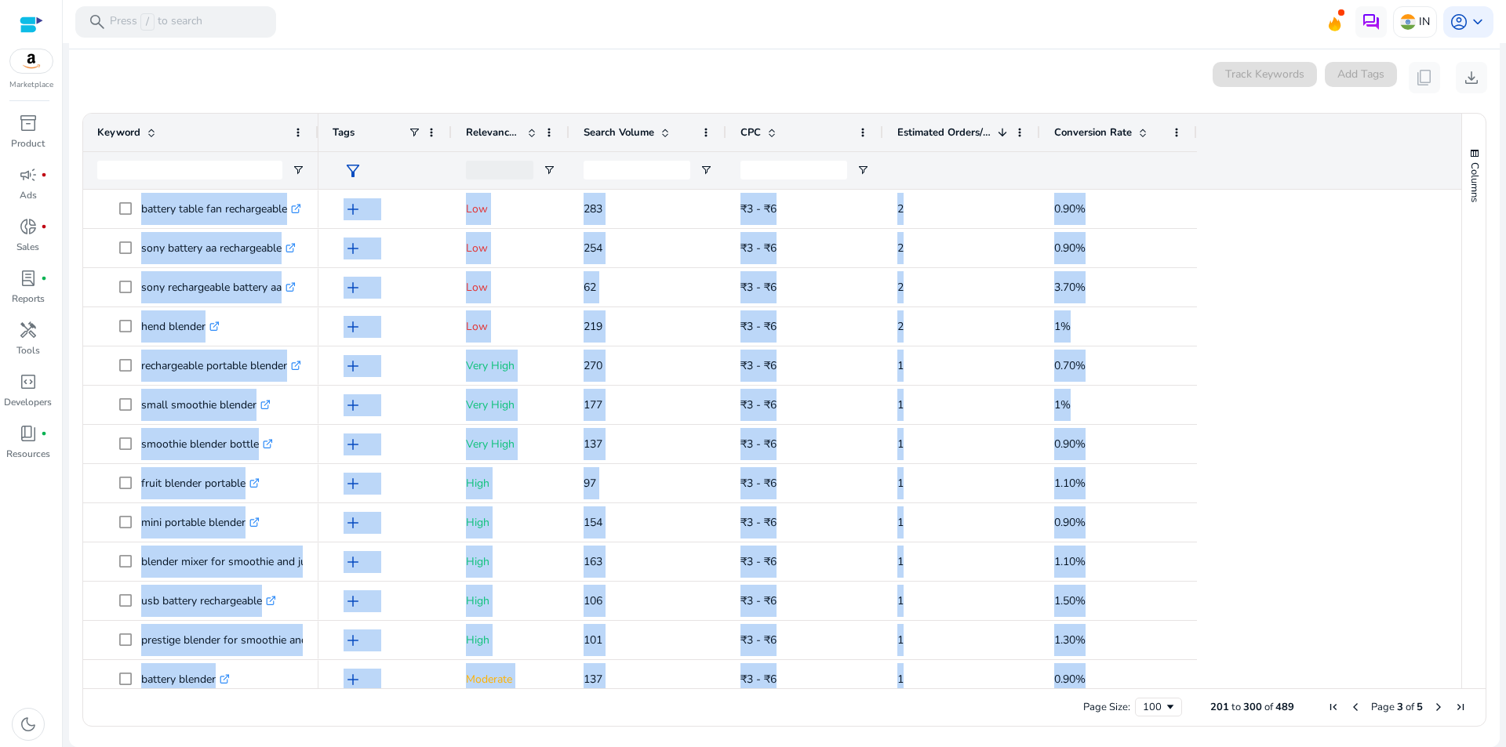
copy body "sony rechargeable battery aaa .st0{fill:#2c8af8} battery operated fan rechargea…"
click at [1435, 707] on span "Next Page" at bounding box center [1438, 707] width 13 height 13
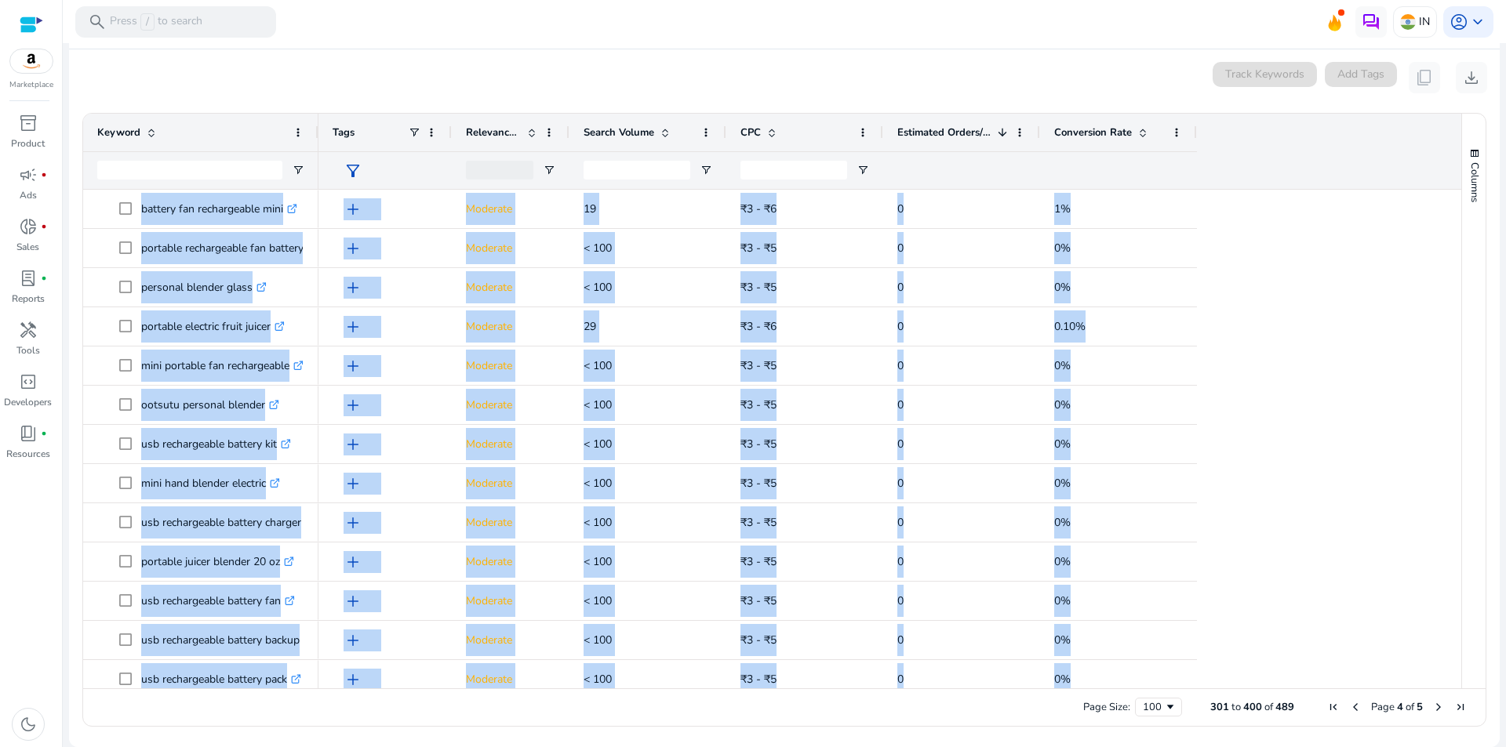
copy body "sony rechargeable battery aaa .st0{fill:#2c8af8} battery operated fan rechargea…"
click at [1433, 709] on span "Next Page" at bounding box center [1438, 707] width 13 height 13
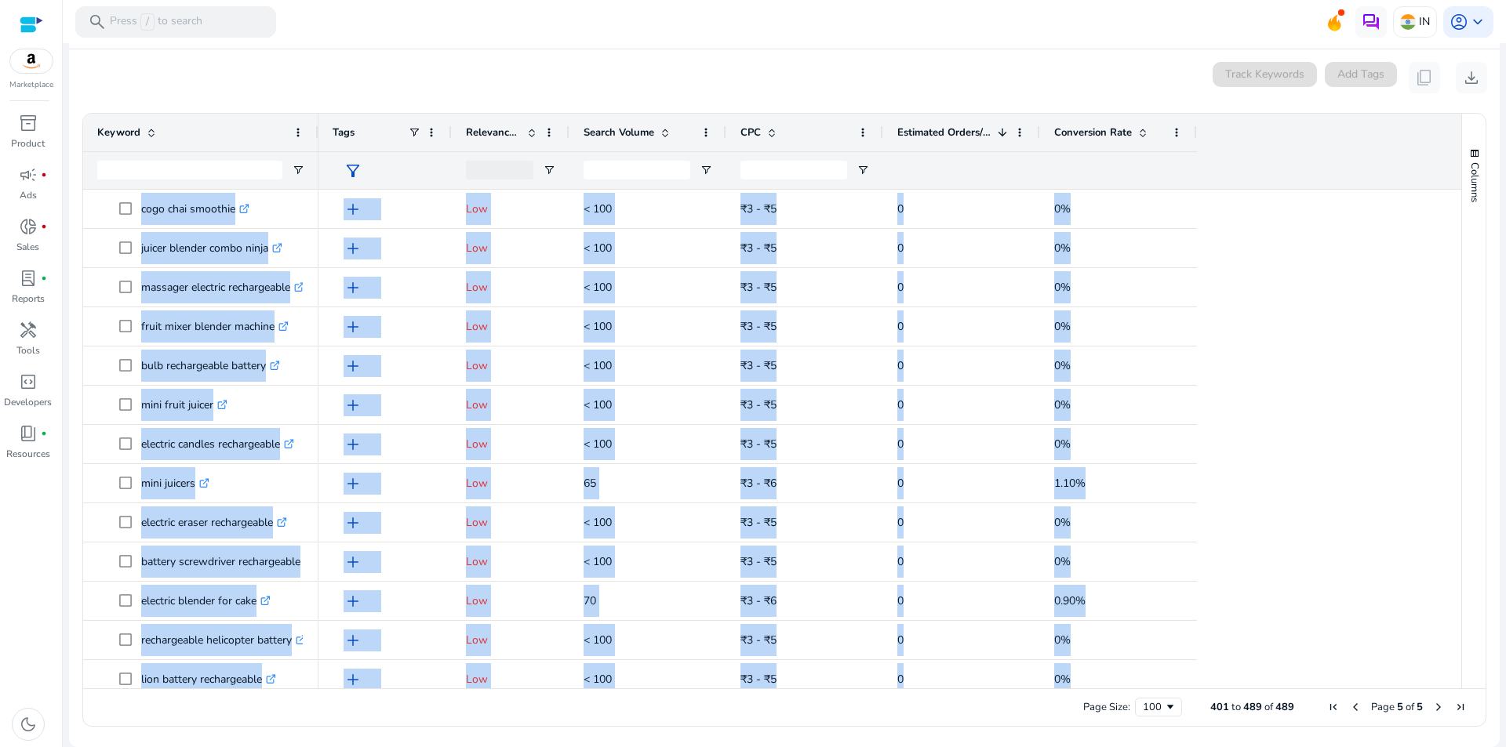
copy body "sony rechargeable battery aaa .st0{fill:#2c8af8} battery operated fan rechargea…"
click at [1327, 710] on span "First Page" at bounding box center [1333, 707] width 13 height 13
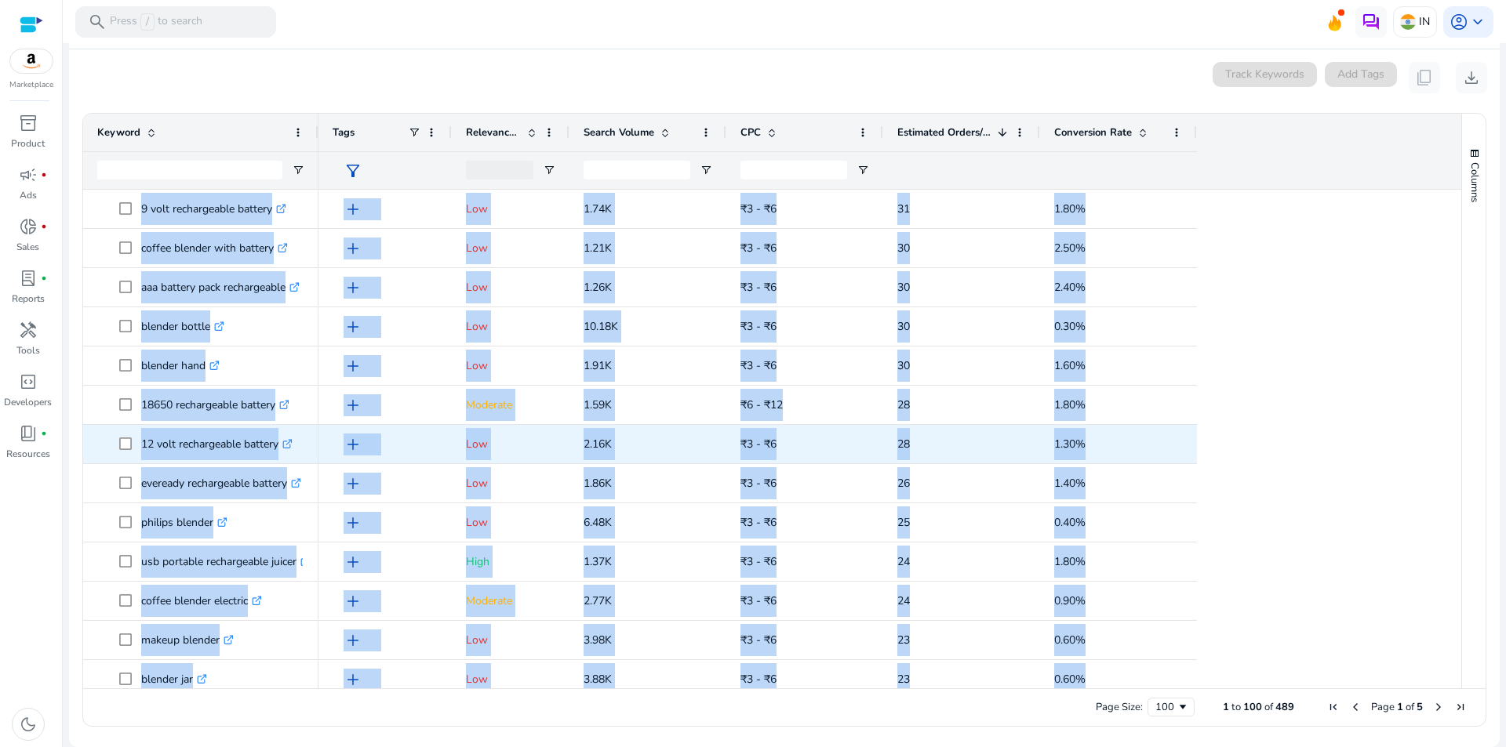
scroll to position [2617, 0]
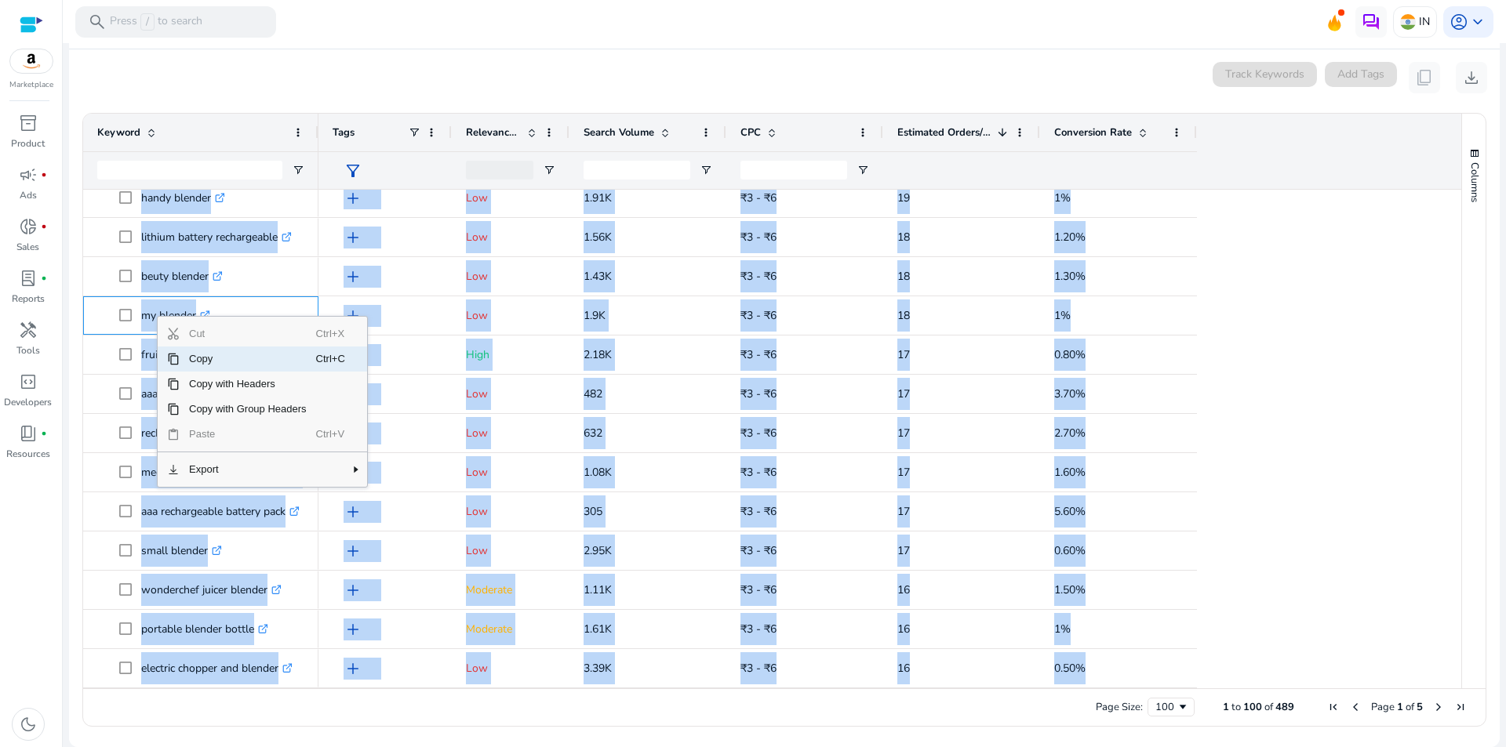
click at [217, 355] on span "Copy" at bounding box center [248, 359] width 136 height 25
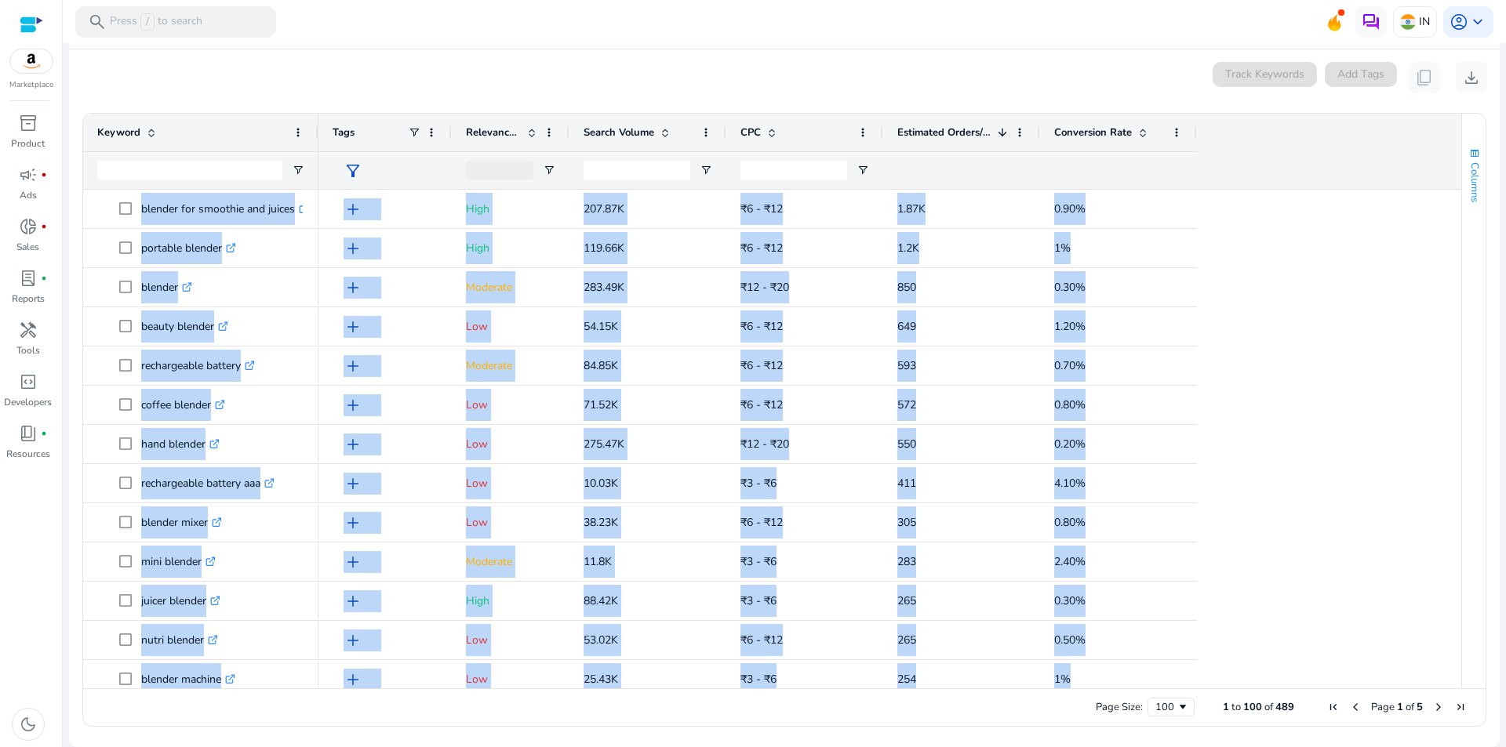
click at [1467, 181] on span "Columns" at bounding box center [1474, 182] width 14 height 40
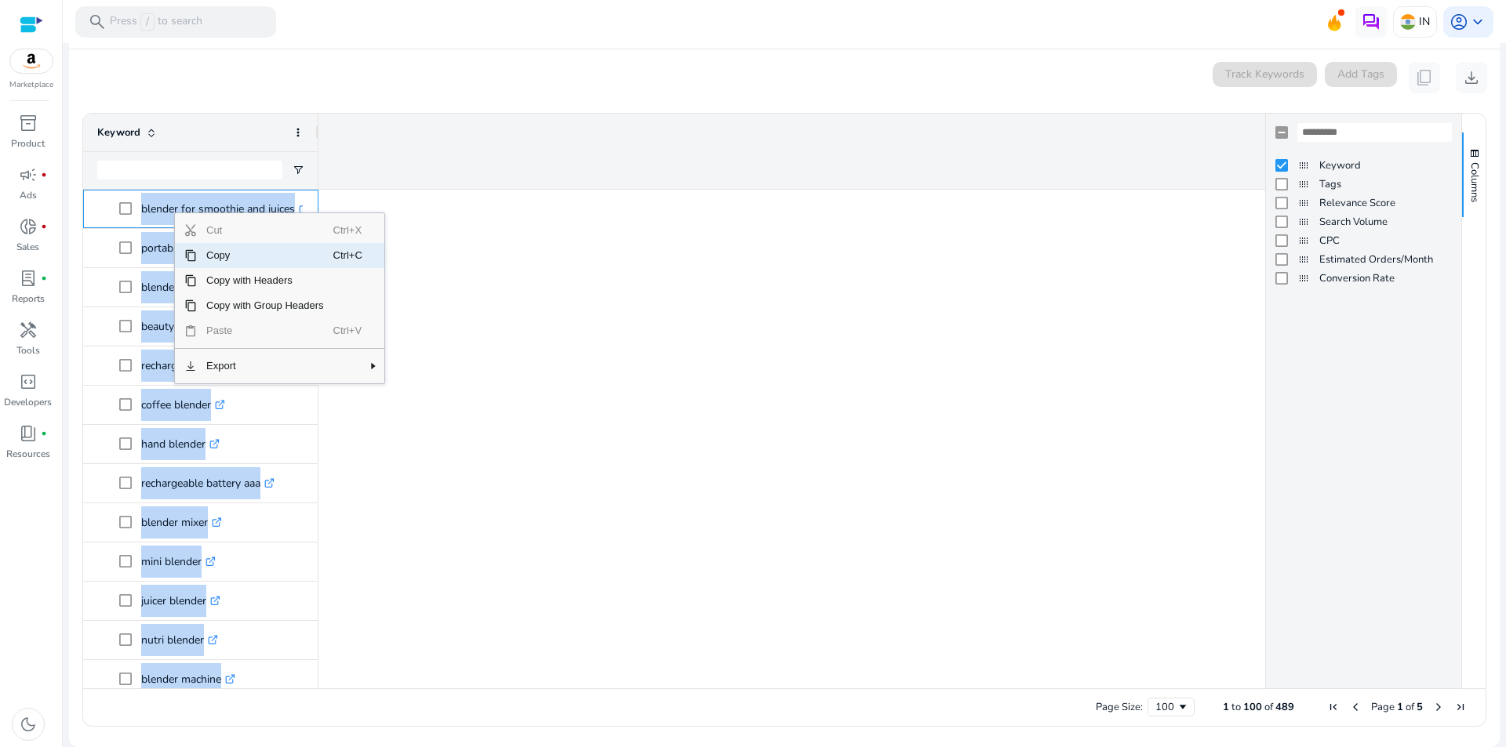
click at [236, 262] on span "Copy" at bounding box center [265, 255] width 136 height 25
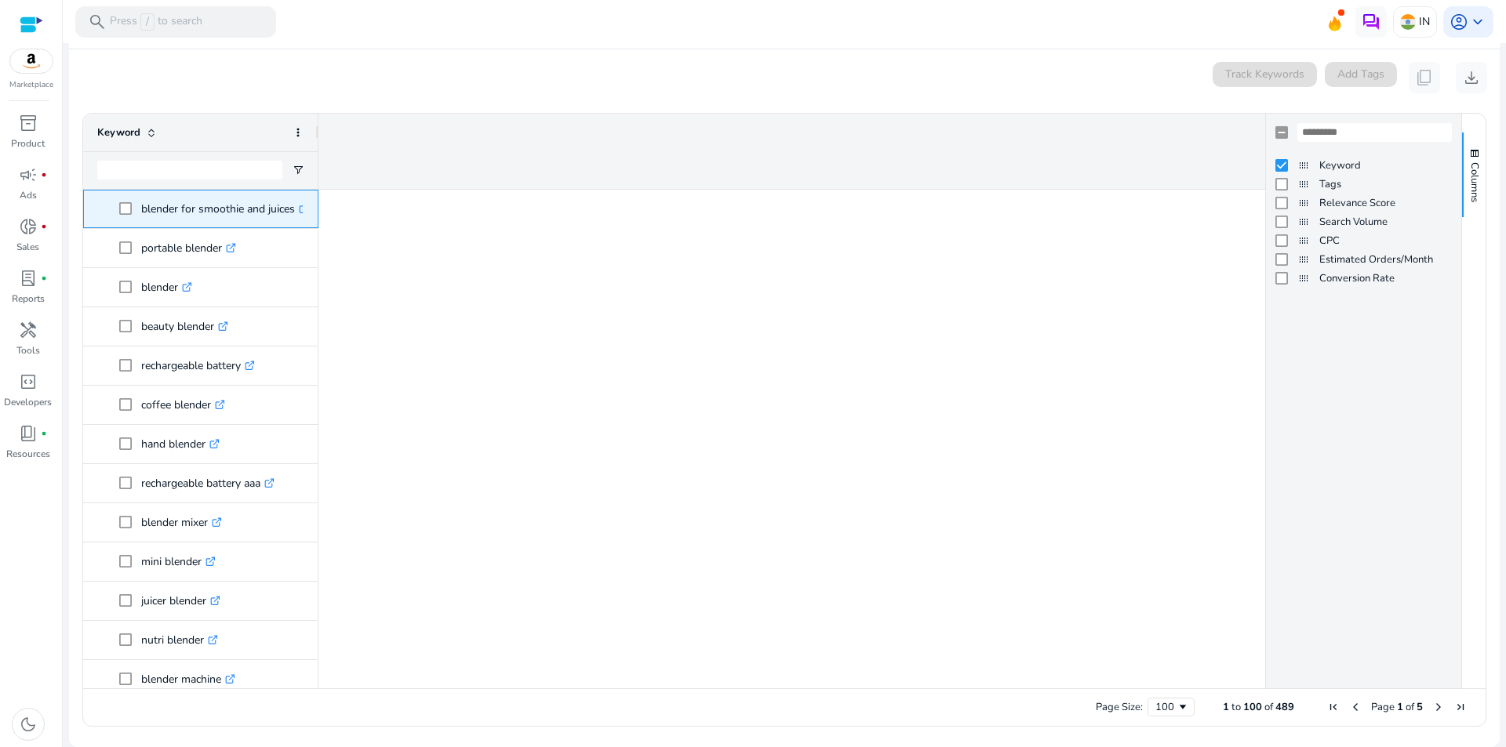
click at [176, 204] on p "blender for smoothie and juices .st0{fill:#2c8af8}" at bounding box center [225, 209] width 168 height 32
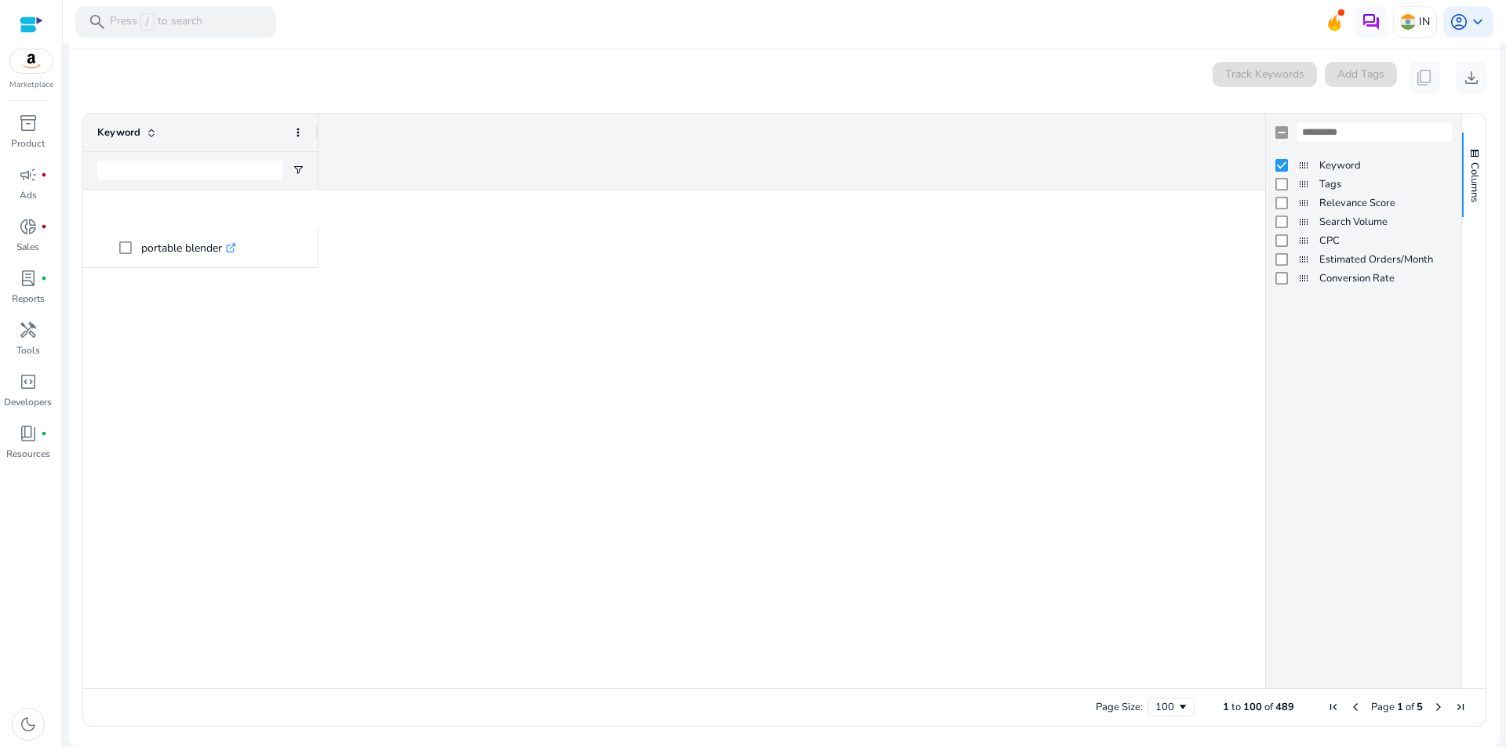
scroll to position [3423, 0]
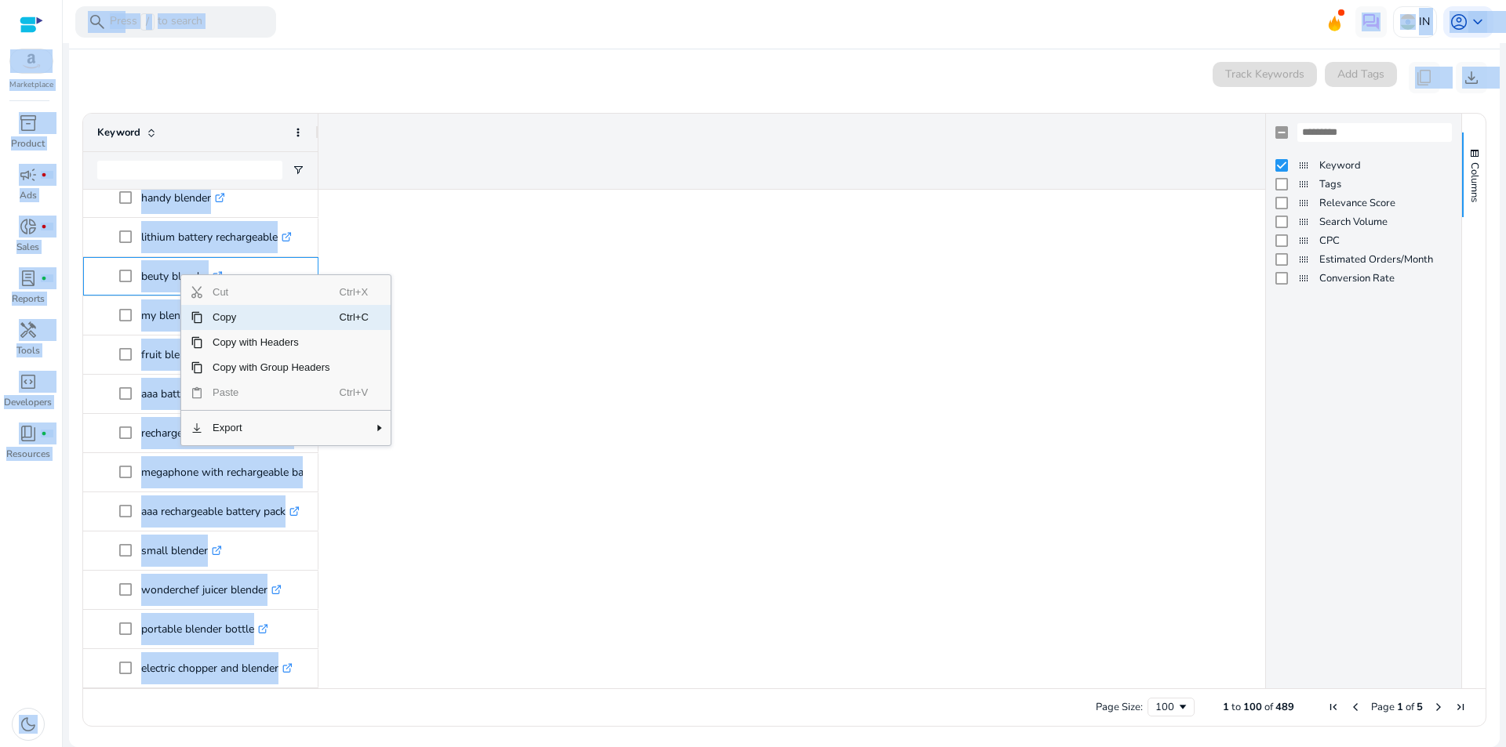
click at [246, 320] on span "Copy" at bounding box center [271, 317] width 136 height 25
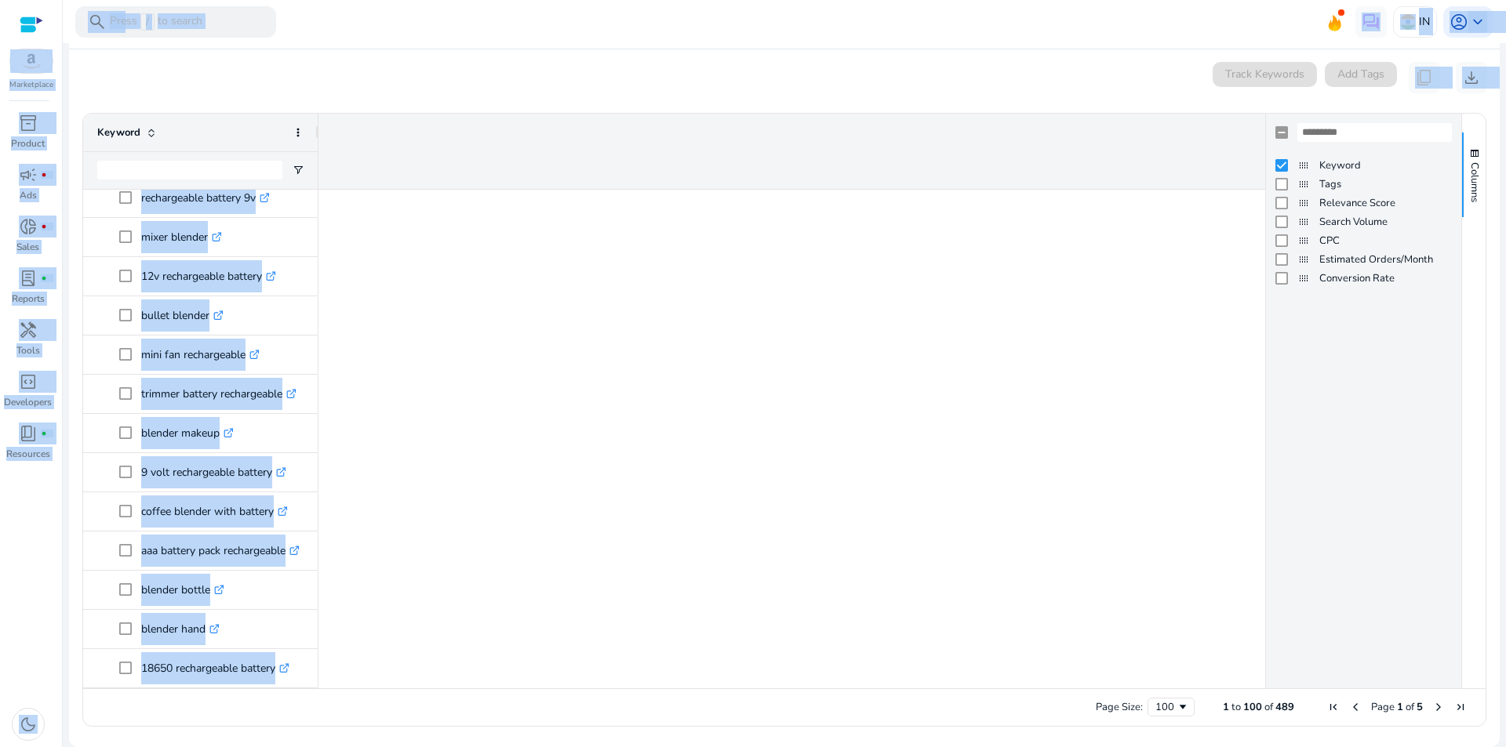
scroll to position [1928, 0]
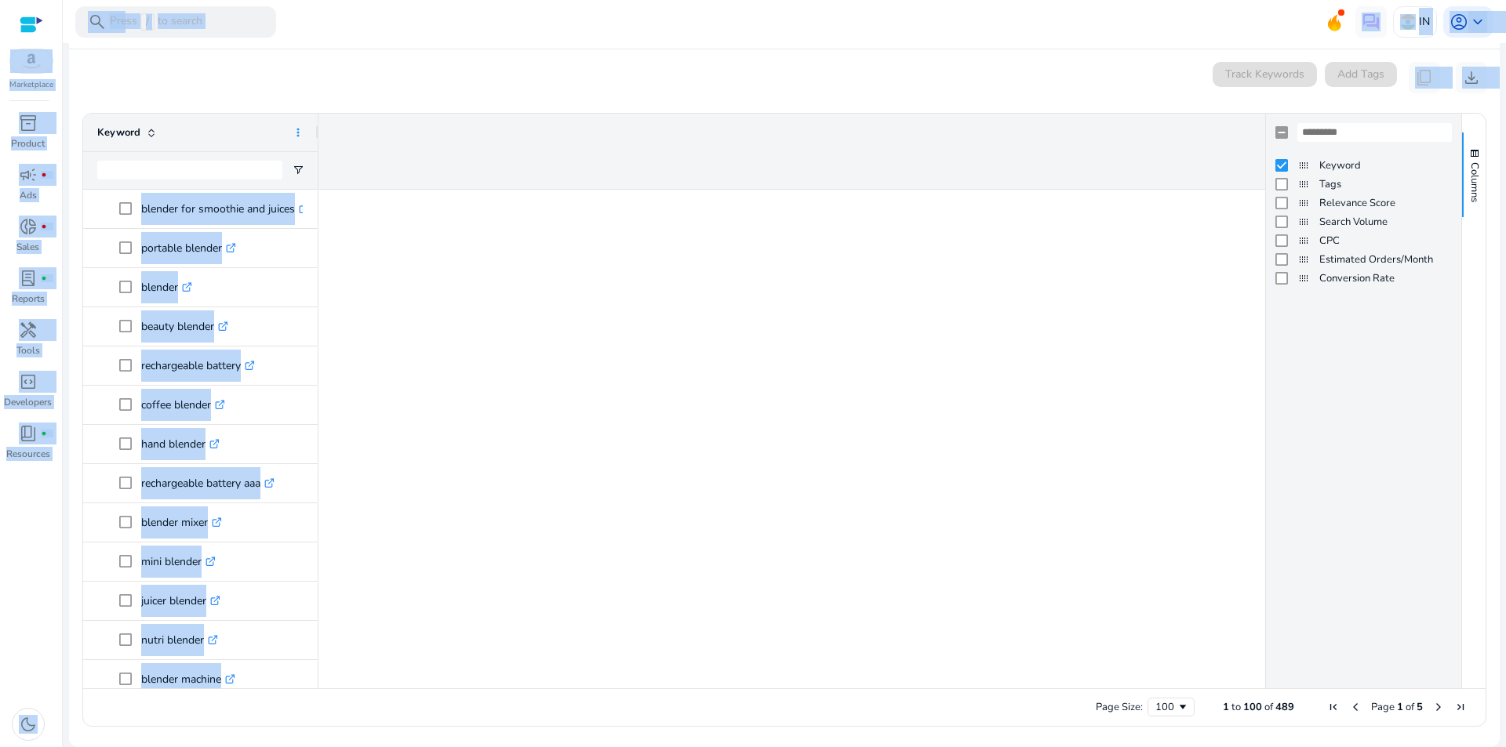
click at [297, 132] on span at bounding box center [298, 132] width 13 height 13
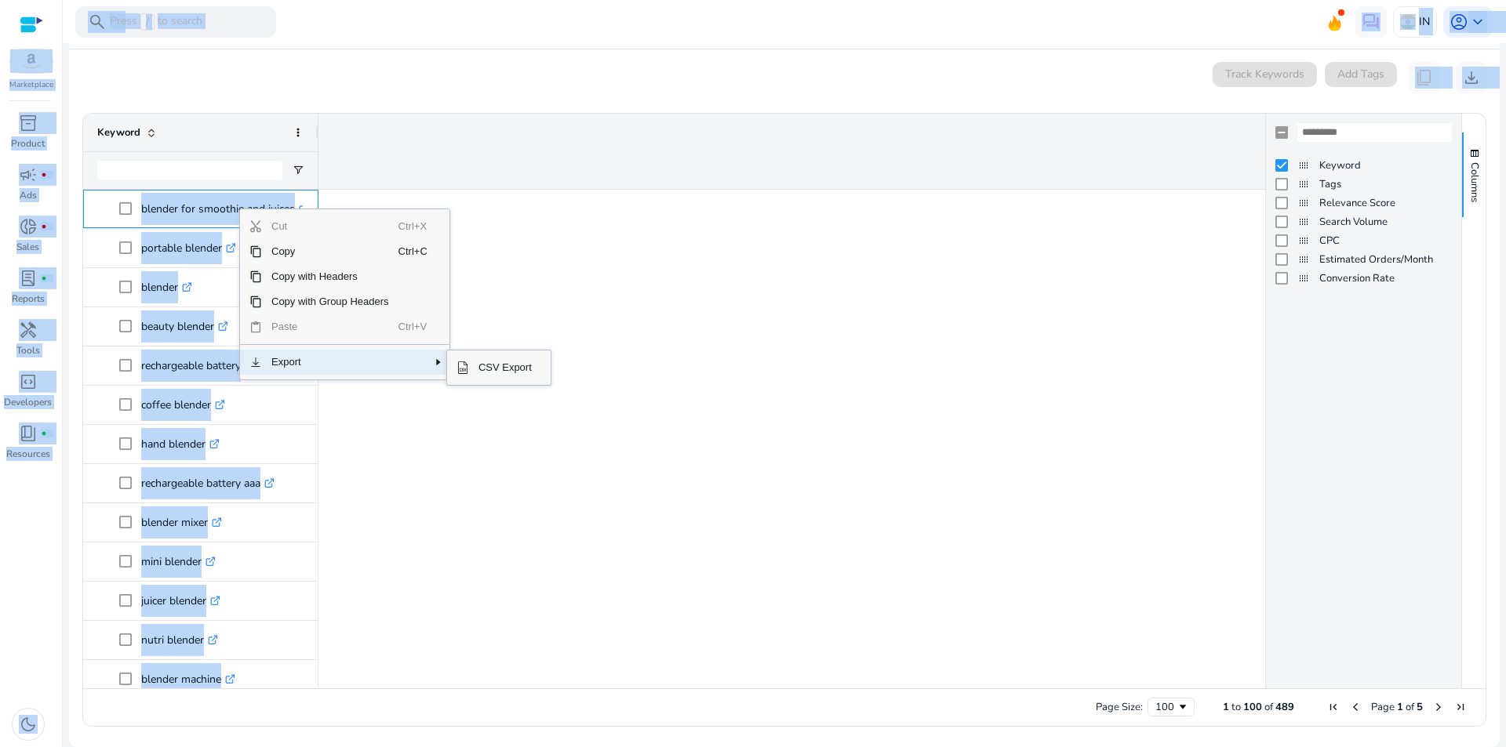
click at [428, 360] on span "Context Menu" at bounding box center [415, 362] width 34 height 25
click at [505, 374] on span "CSV Export" at bounding box center [505, 367] width 72 height 25
